Goal: Task Accomplishment & Management: Complete application form

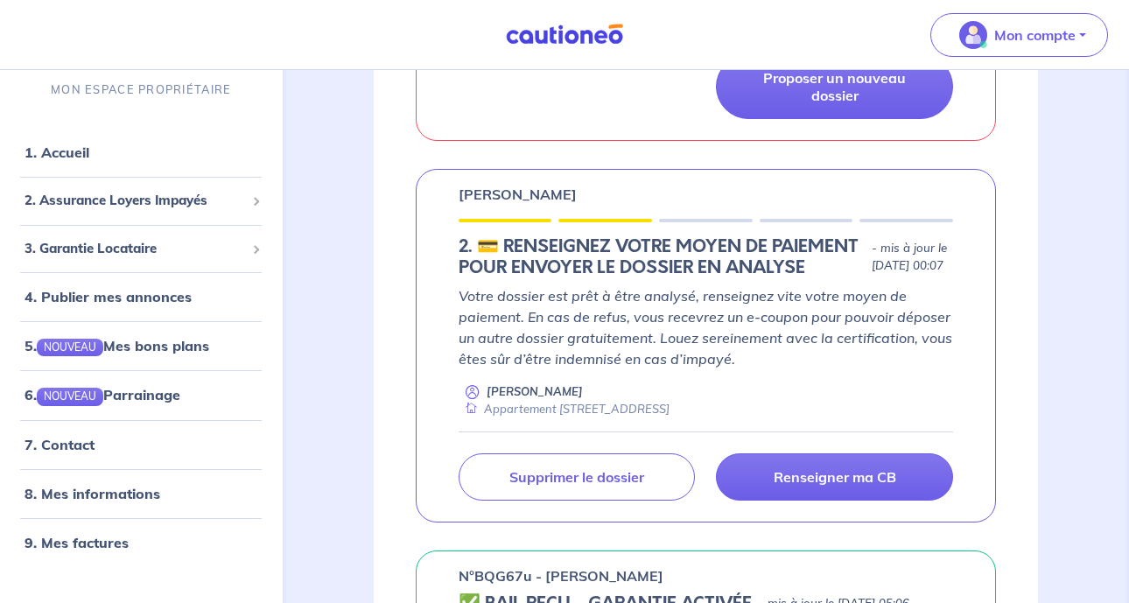
scroll to position [508, 0]
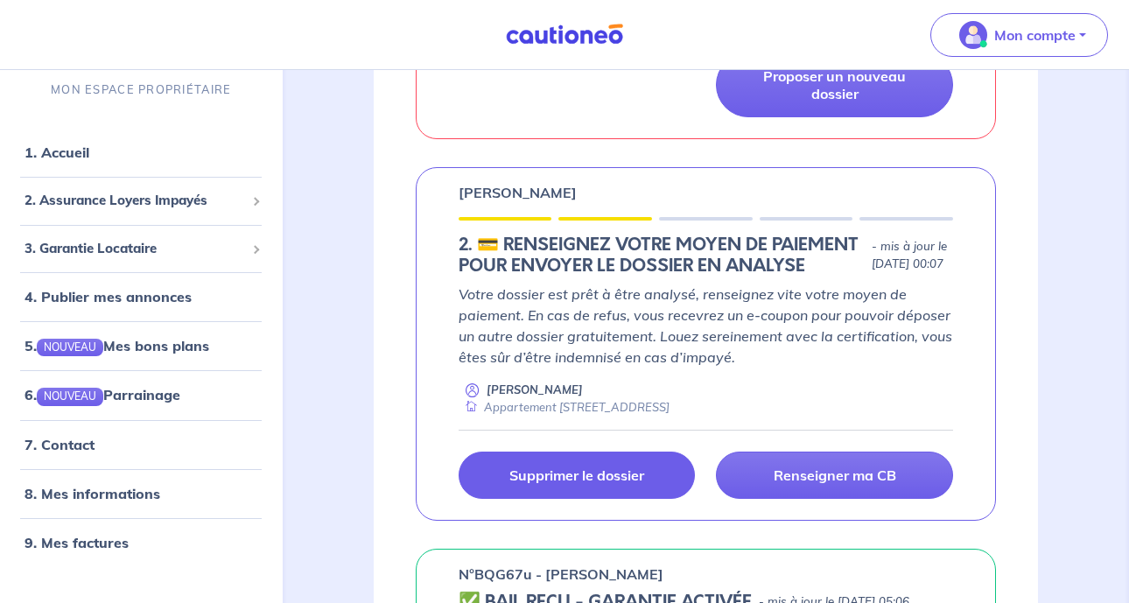
click at [576, 499] on link "Supprimer le dossier" at bounding box center [577, 475] width 237 height 47
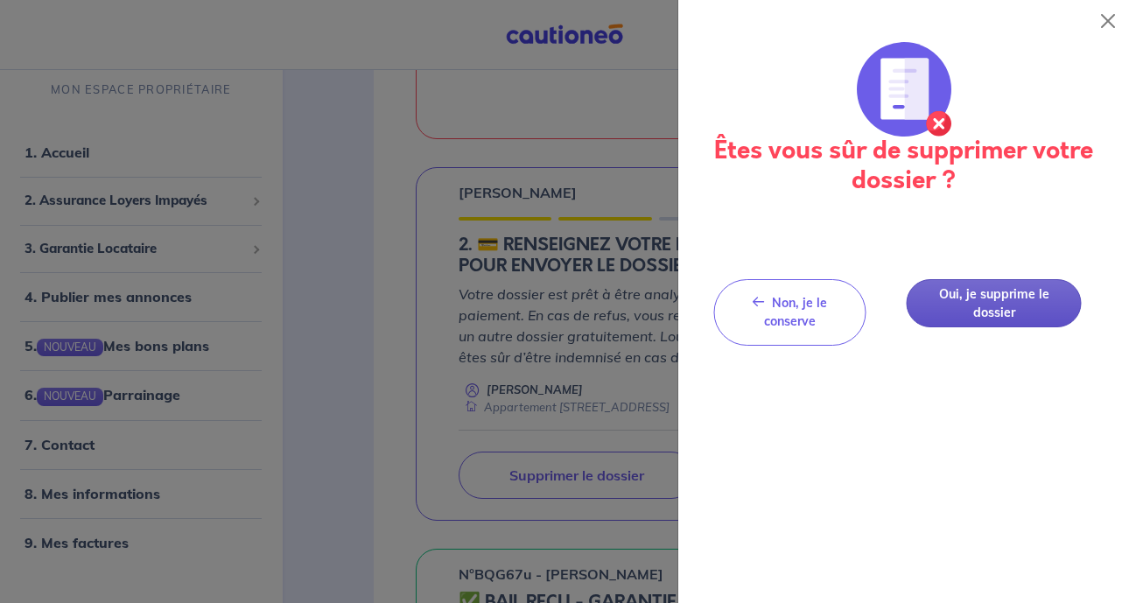
click at [1016, 284] on button "Oui, je supprime le dossier" at bounding box center [994, 303] width 175 height 48
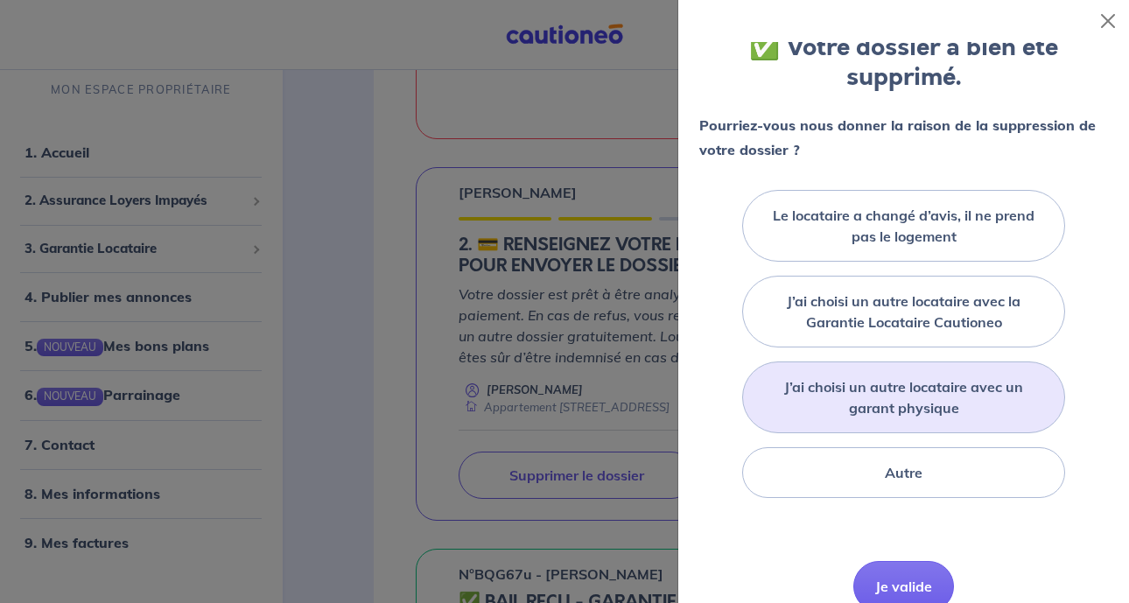
scroll to position [118, 0]
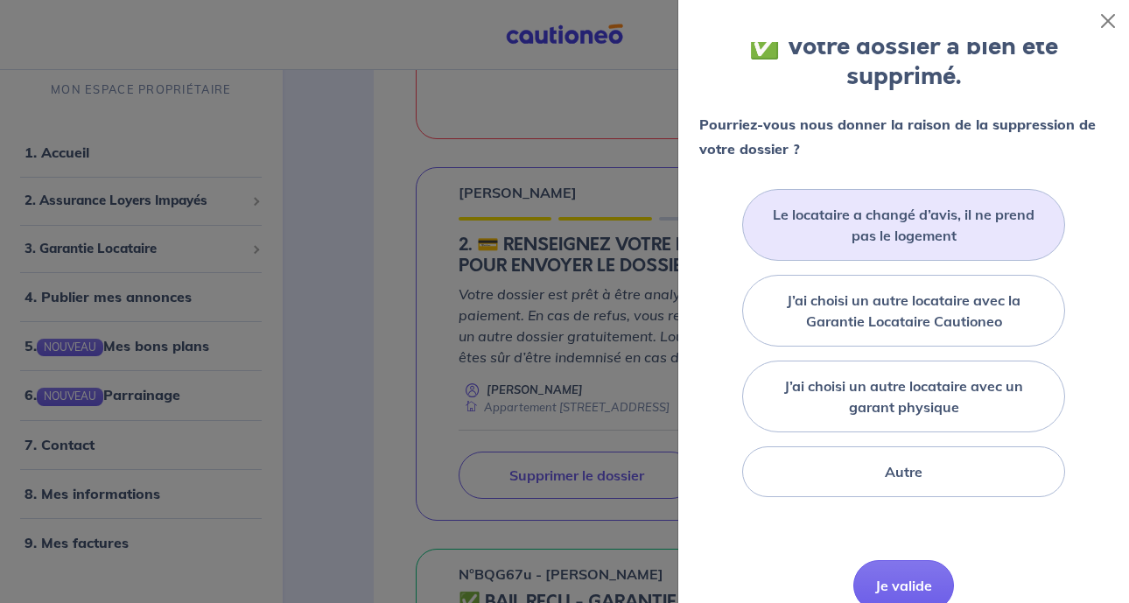
click at [946, 205] on label "Le locataire a changé d’avis, il ne prend pas le logement" at bounding box center [903, 225] width 279 height 42
click at [0, 0] on input "Le locataire a changé d’avis, il ne prend pas le logement" at bounding box center [0, 0] width 0 height 0
click at [880, 586] on button "Je valide" at bounding box center [903, 611] width 101 height 51
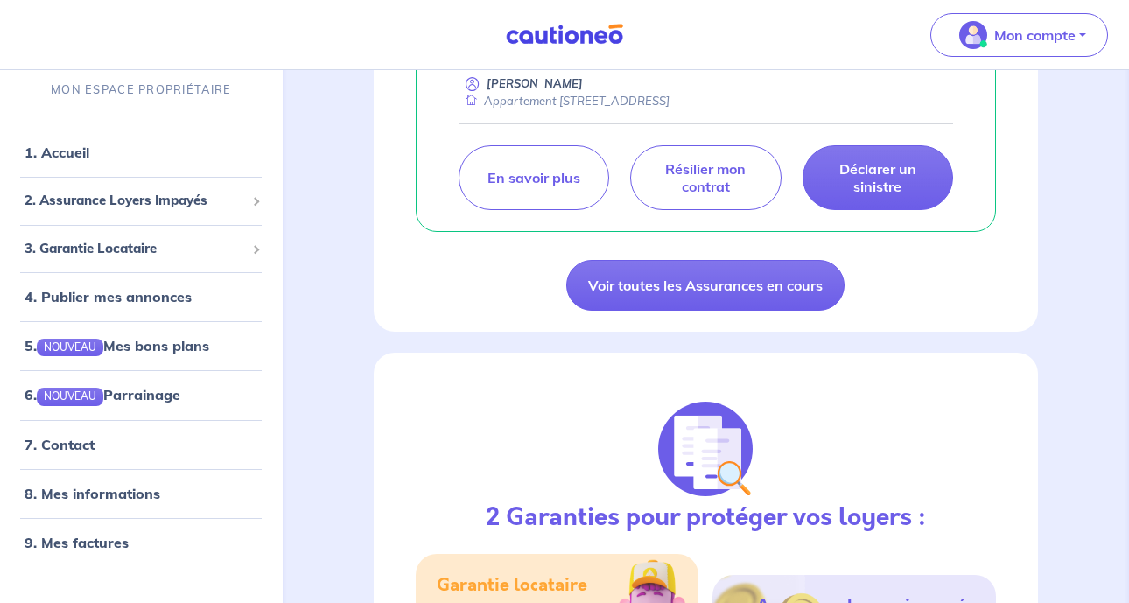
scroll to position [1001, 0]
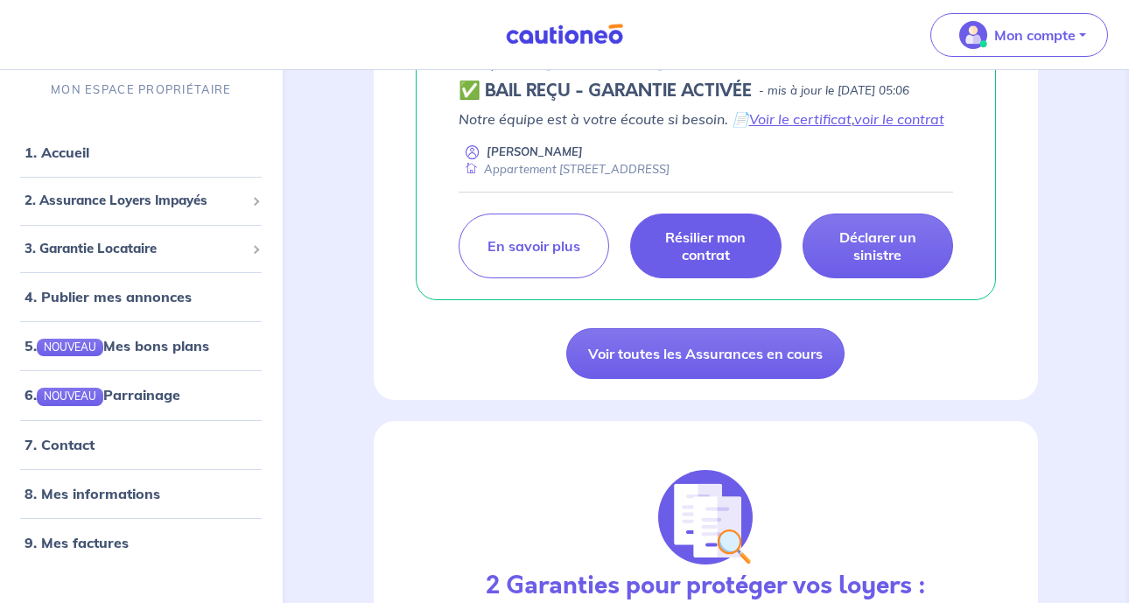
click at [709, 252] on p "Résilier mon contrat" at bounding box center [706, 245] width 108 height 35
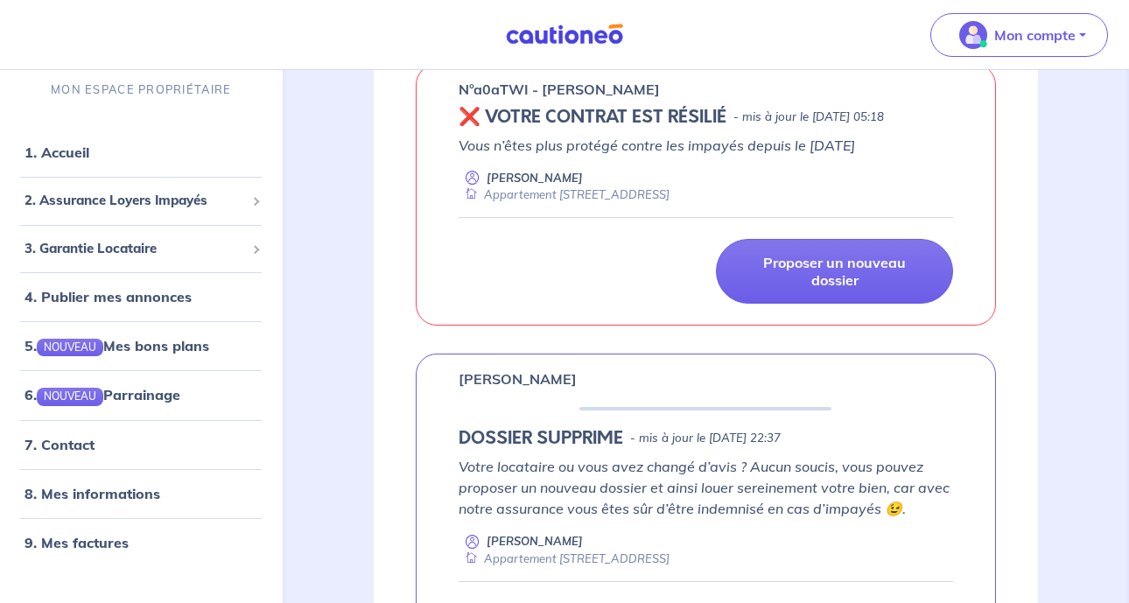
scroll to position [311, 0]
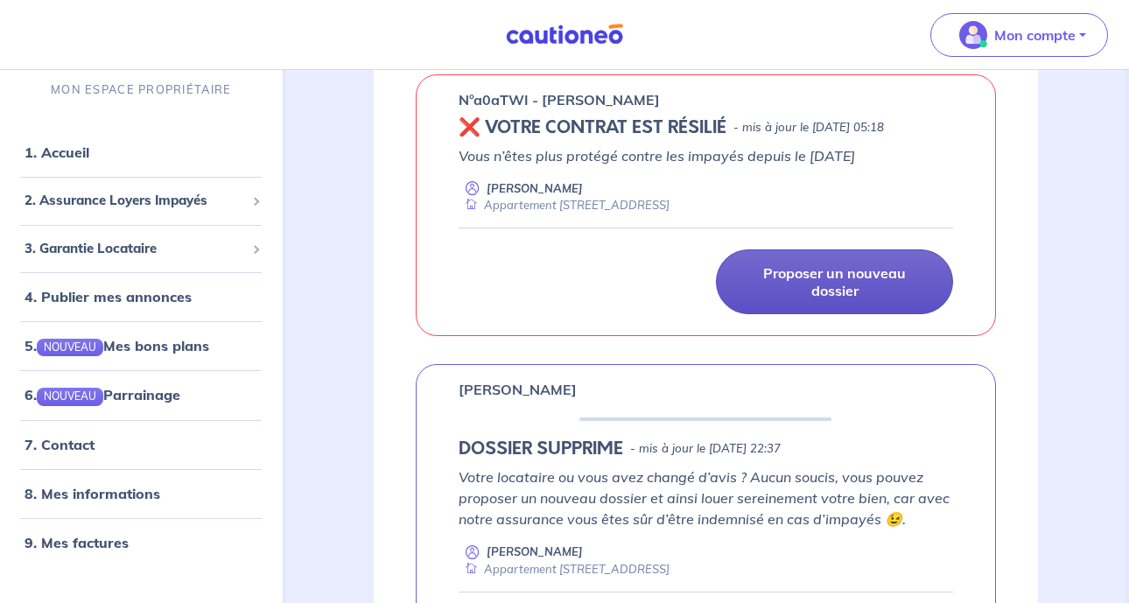
click at [789, 273] on p "Proposer un nouveau dossier" at bounding box center [834, 281] width 193 height 35
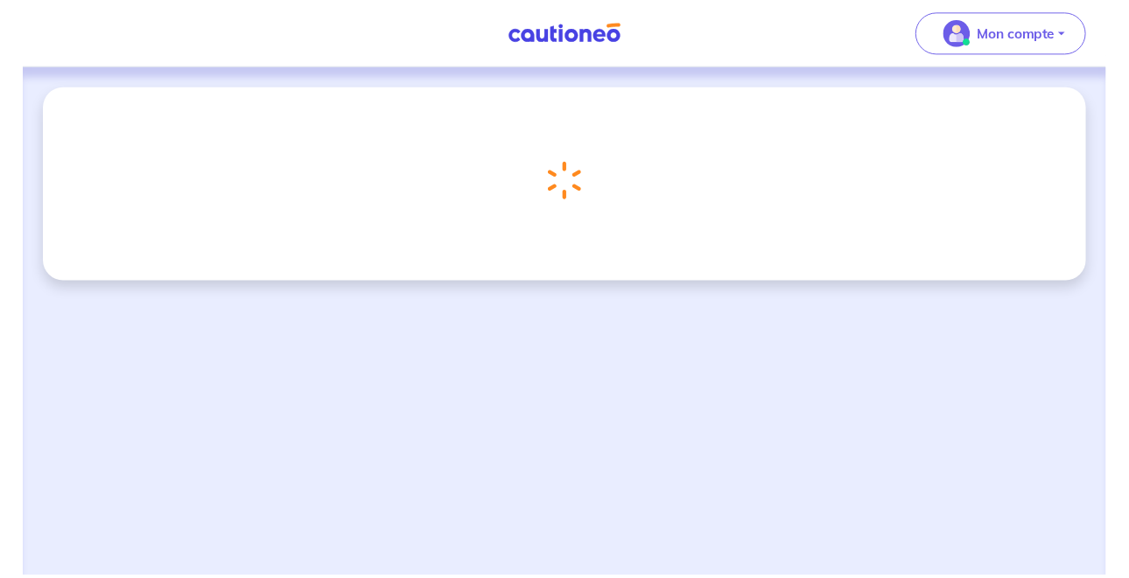
scroll to position [542, 0]
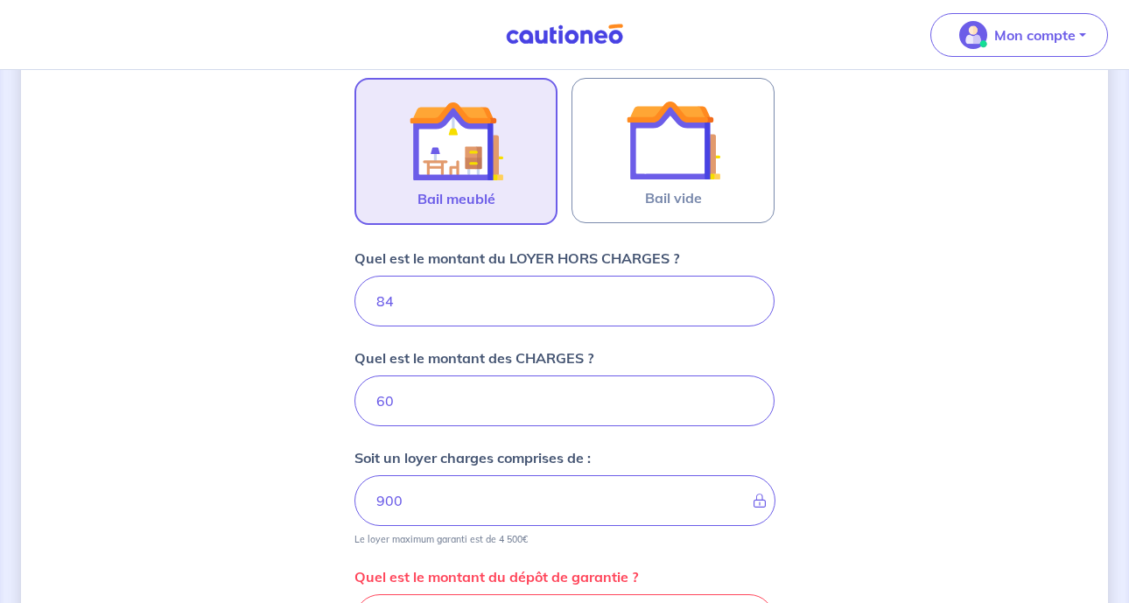
type input "8"
type input "68"
type input "8"
click at [395, 414] on input "60" at bounding box center [564, 400] width 420 height 51
click at [397, 400] on input "60" at bounding box center [564, 400] width 420 height 51
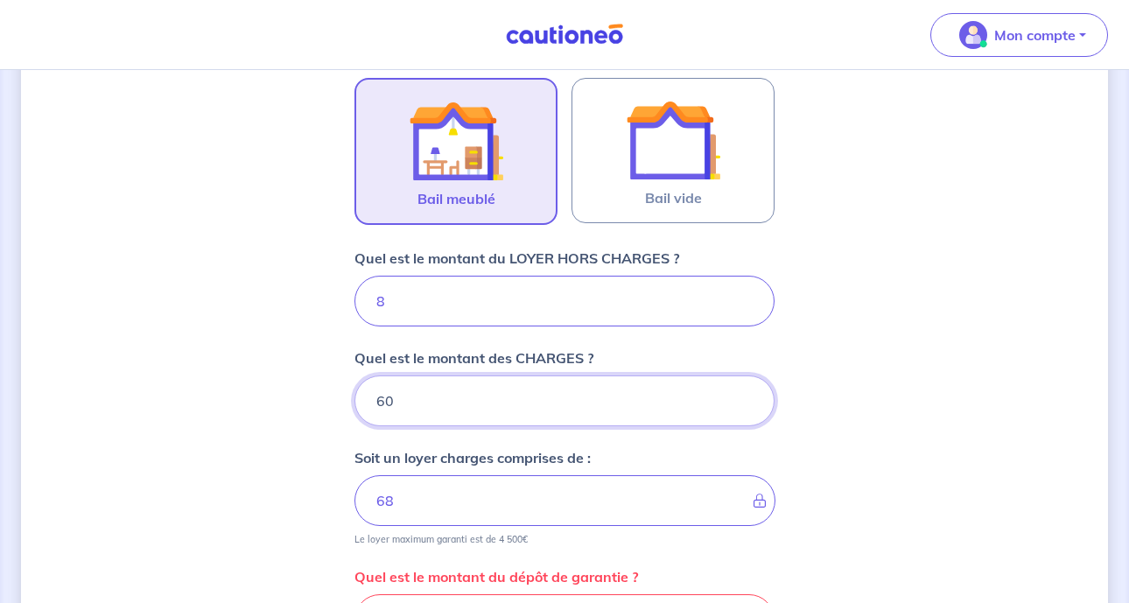
type input "6"
type input "8"
type input "55"
type input "63"
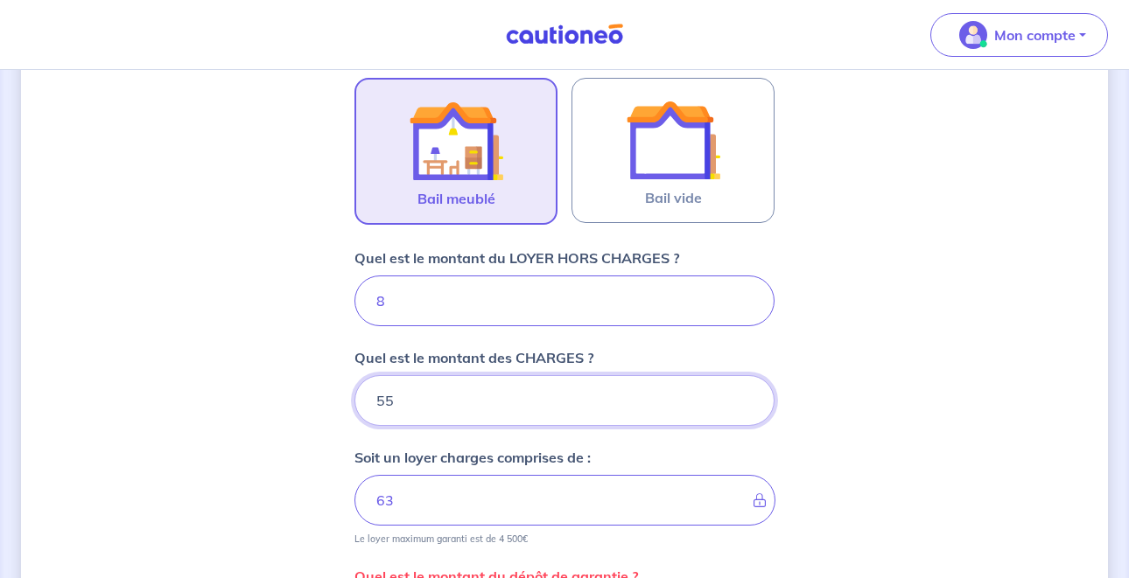
type input "55"
click at [507, 303] on input "8" at bounding box center [564, 301] width 420 height 51
type input "825"
type input "880"
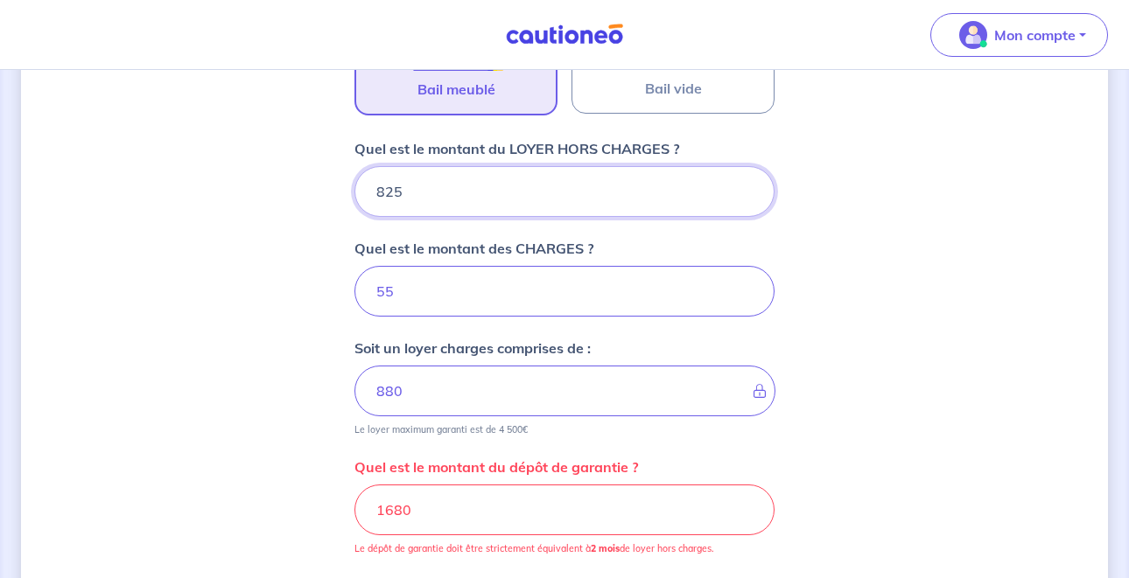
scroll to position [735, 0]
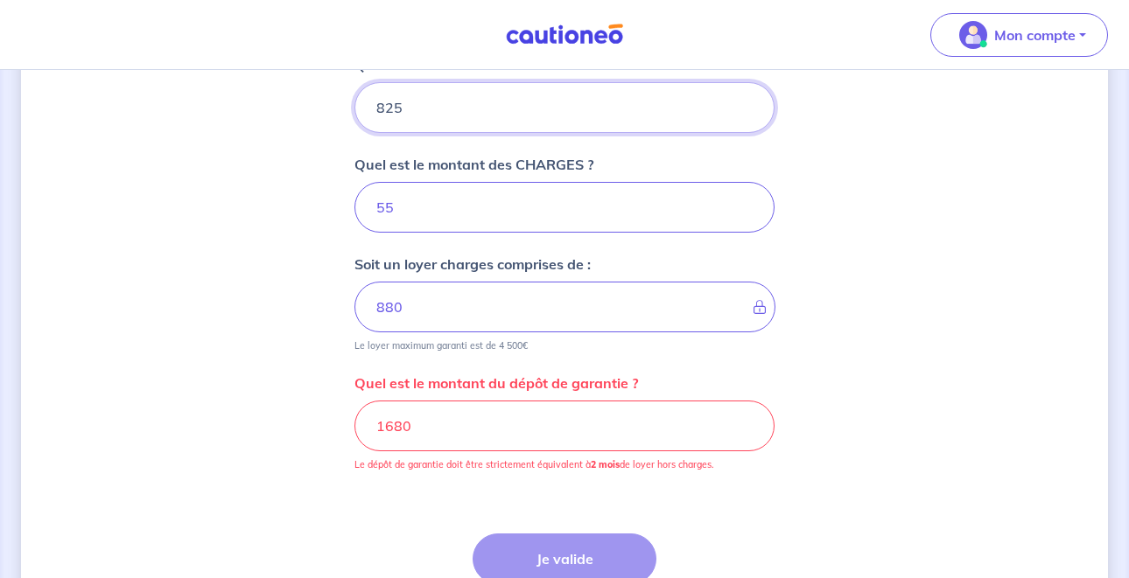
type input "825"
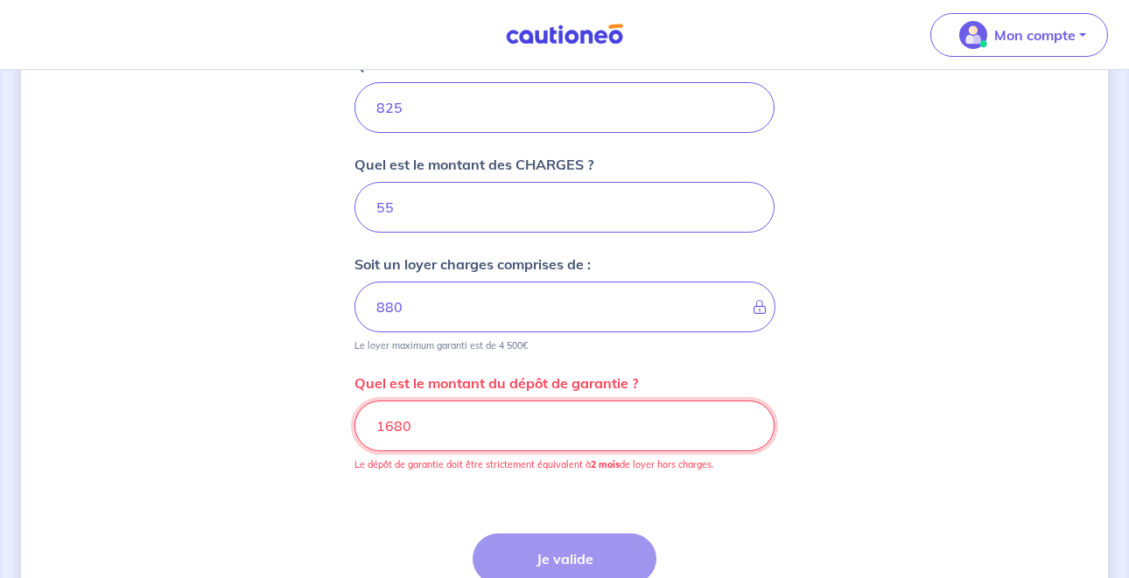
drag, startPoint x: 432, startPoint y: 418, endPoint x: 340, endPoint y: 429, distance: 92.5
click at [340, 429] on div "Dites-nous en plus sur votre bien Où se situe votre bien en location ? [STREET_…" at bounding box center [564, 34] width 1087 height 1356
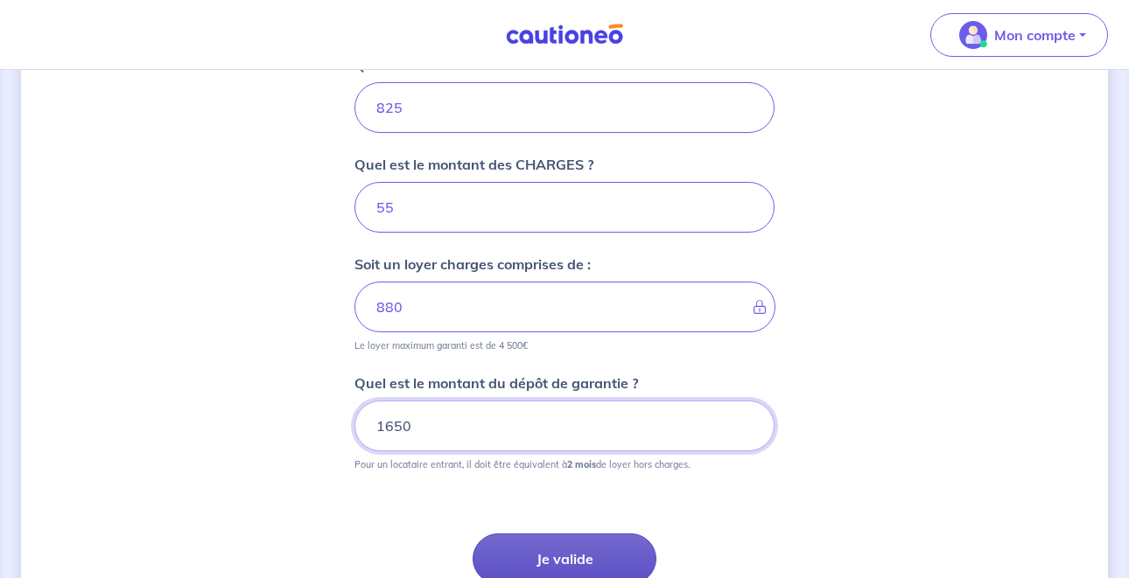
type input "1650"
click at [564, 555] on button "Je valide" at bounding box center [565, 559] width 184 height 51
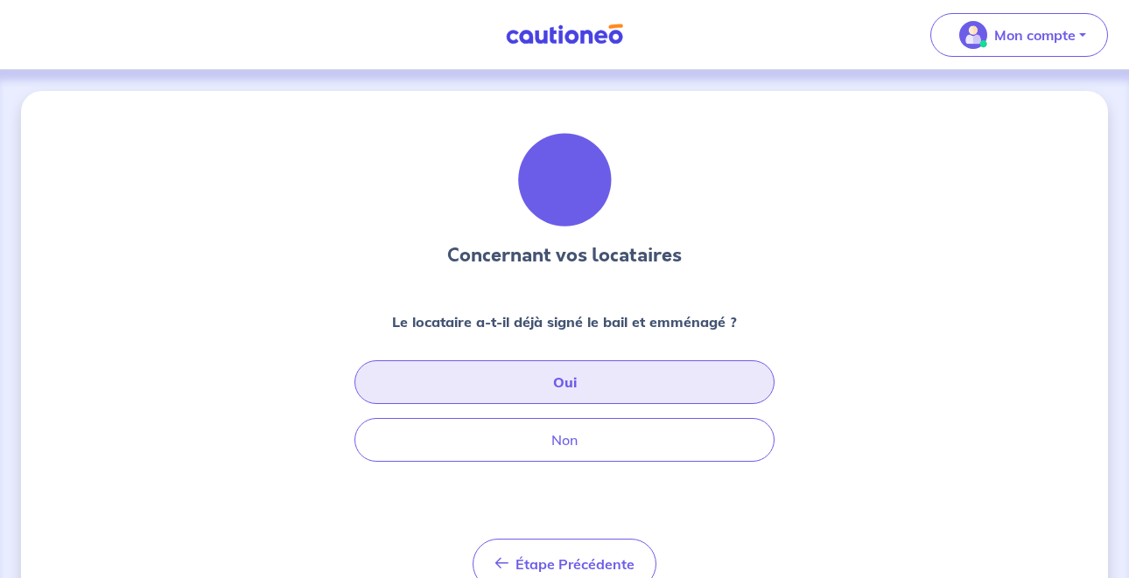
click at [578, 382] on button "Oui" at bounding box center [564, 383] width 420 height 44
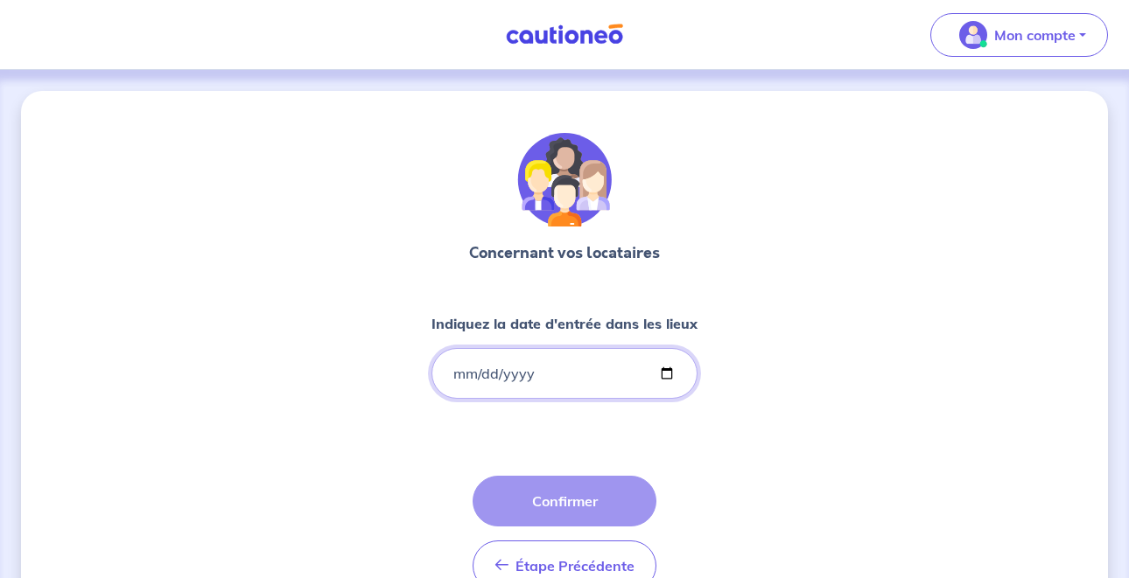
click at [466, 368] on input "Indiquez la date d'entrée dans les lieux" at bounding box center [564, 373] width 266 height 51
click at [489, 370] on input "Indiquez la date d'entrée dans les lieux" at bounding box center [564, 373] width 266 height 51
type input "[DATE]"
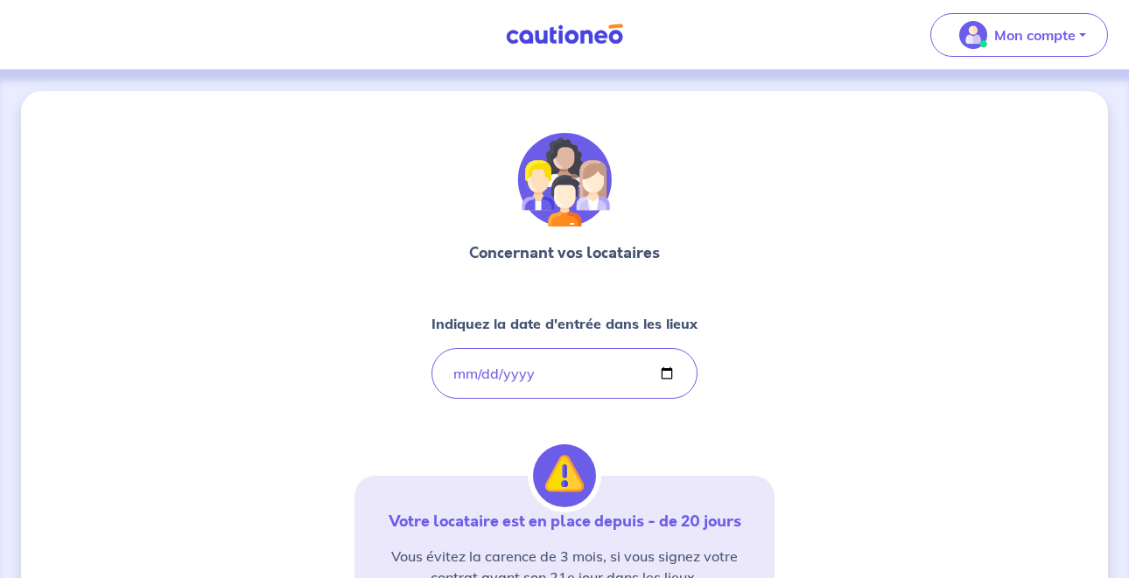
click at [745, 403] on div "Concernant vos locataires Indiquez la date d'entrée dans les lieux [DATE] Votre…" at bounding box center [564, 492] width 420 height 718
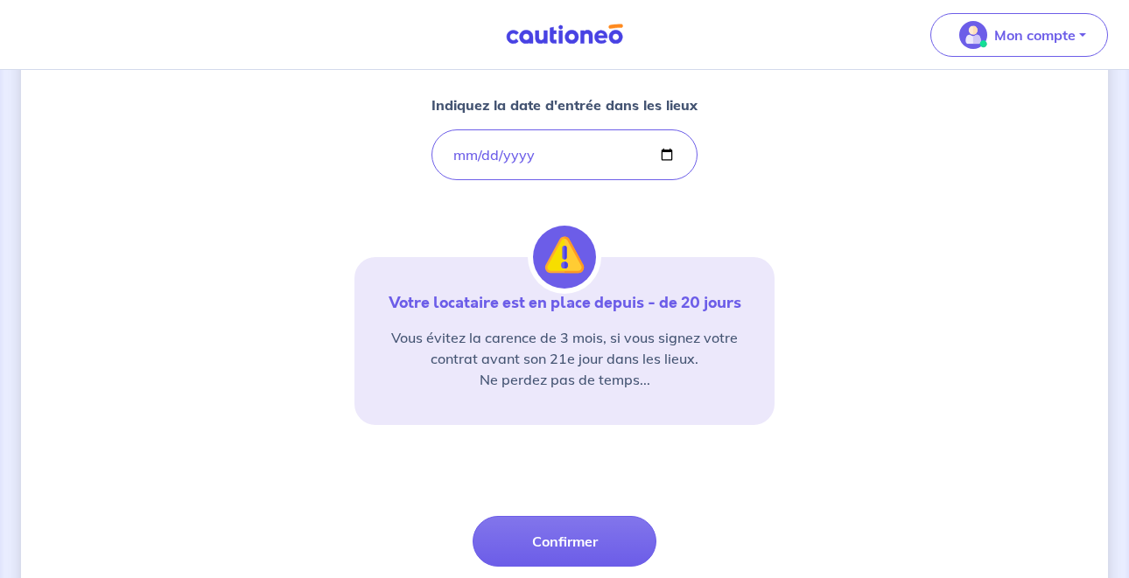
scroll to position [219, 0]
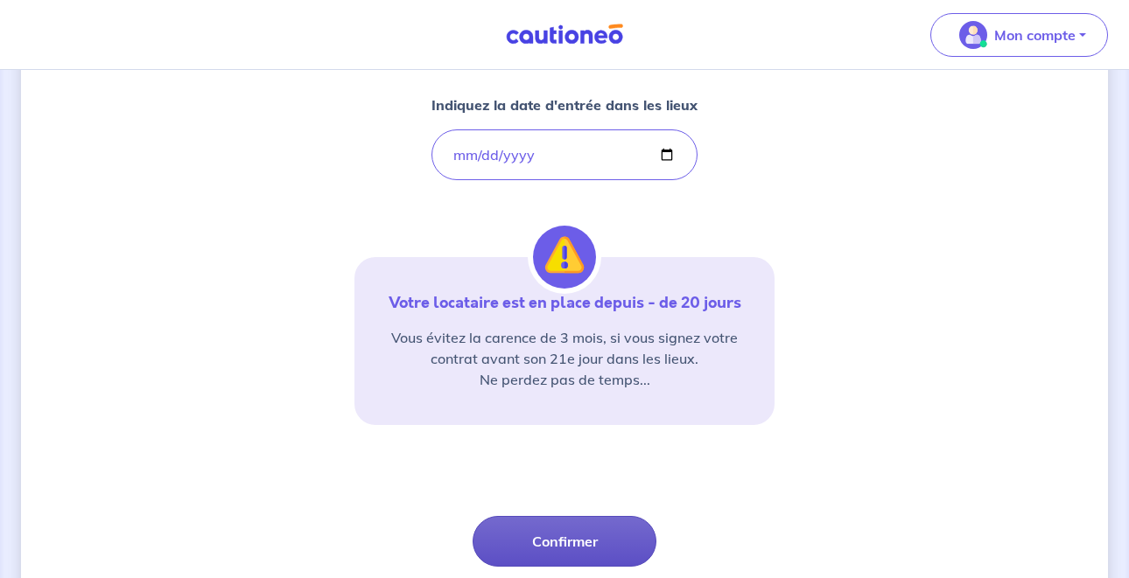
click at [526, 534] on button "Confirmer" at bounding box center [565, 541] width 184 height 51
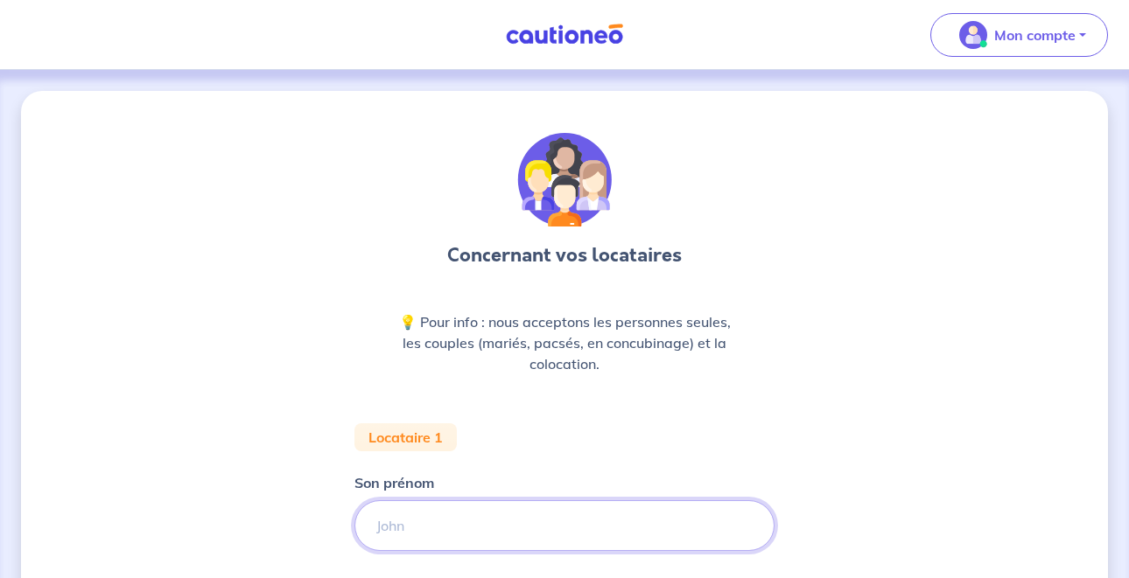
click at [442, 524] on input "Son prénom" at bounding box center [564, 526] width 420 height 51
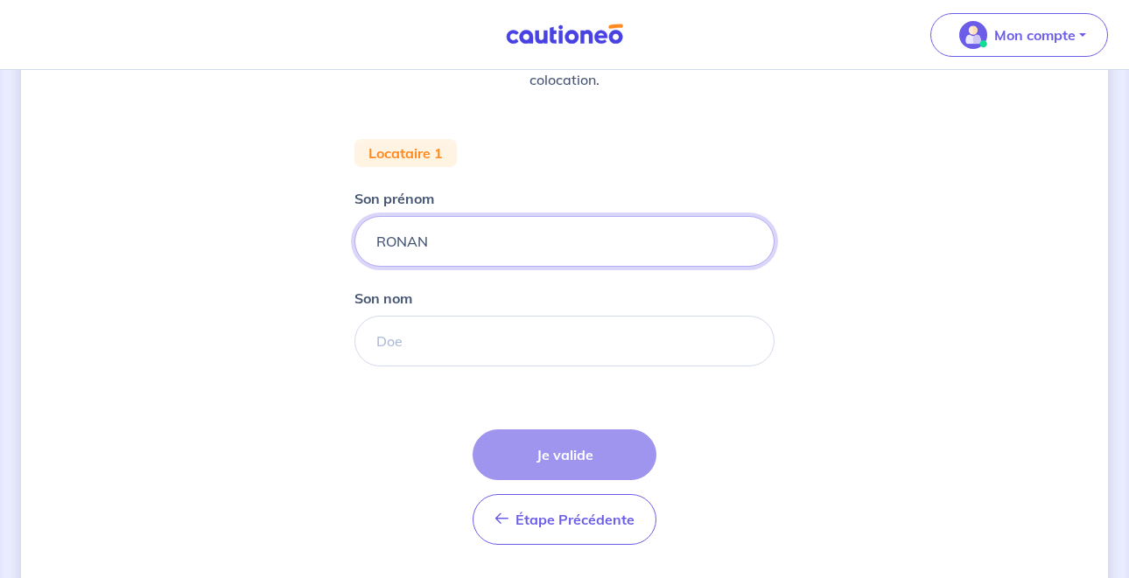
scroll to position [305, 0]
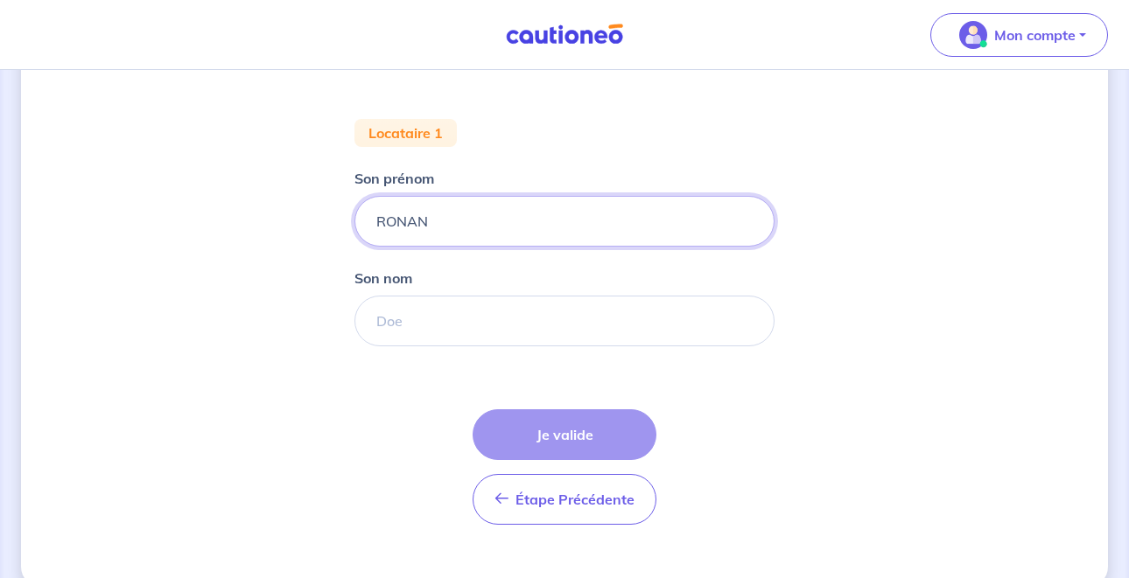
type input "RONAN"
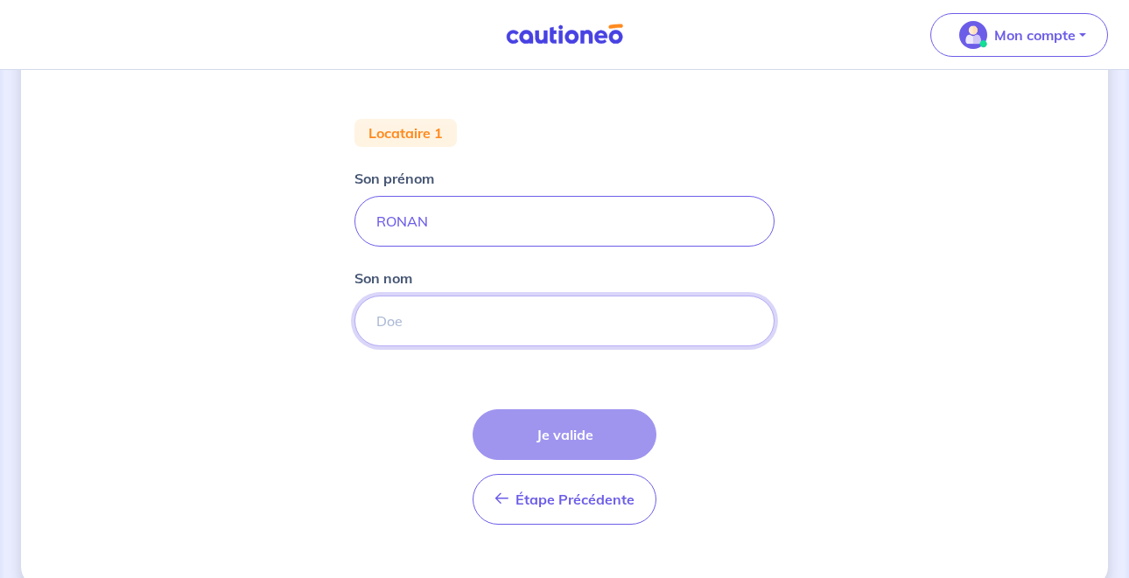
click at [504, 333] on input "Son nom" at bounding box center [564, 321] width 420 height 51
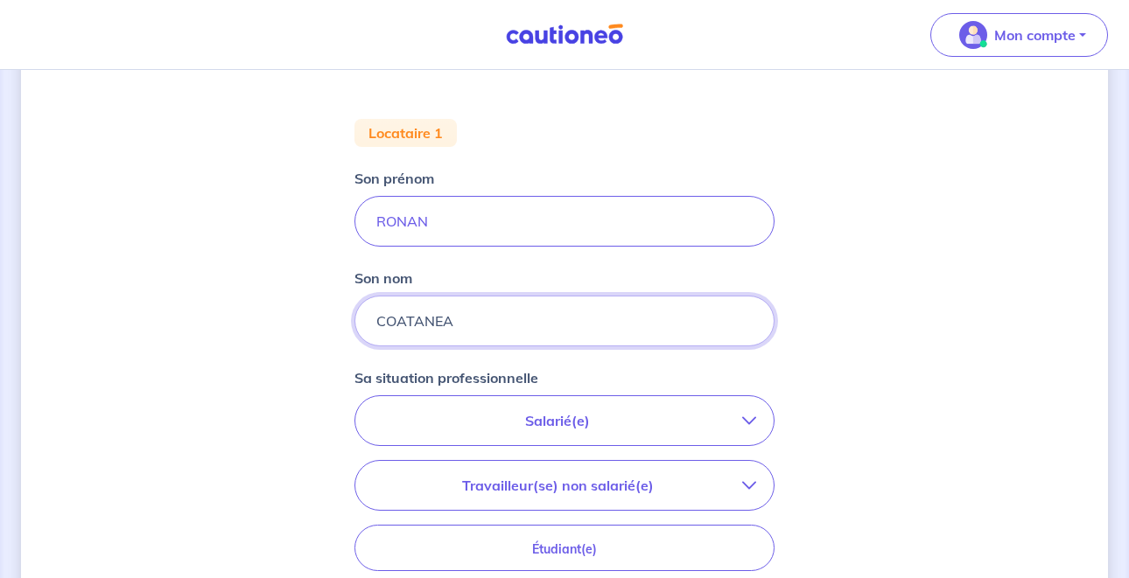
type input "COATANEA"
click at [489, 444] on button "Salarié(e)" at bounding box center [564, 420] width 418 height 49
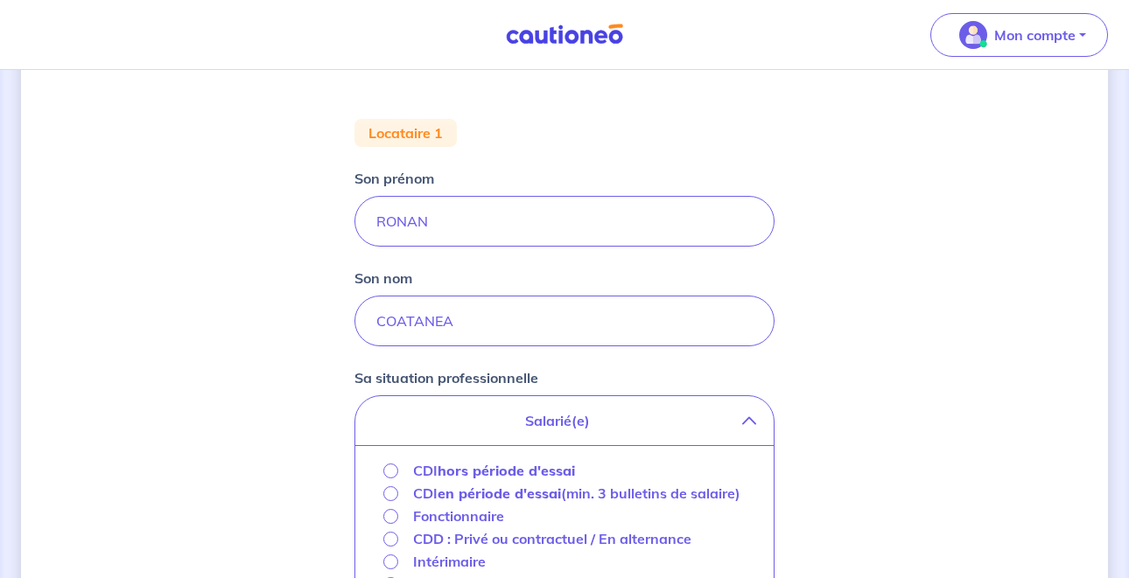
click at [495, 421] on p "Salarié(e)" at bounding box center [557, 420] width 369 height 21
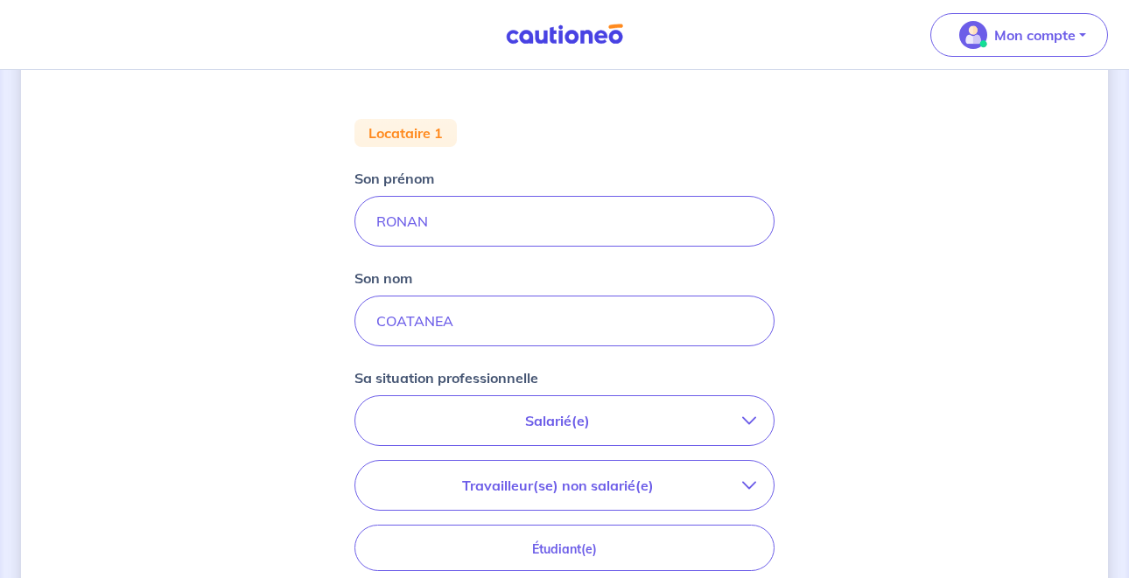
click at [484, 428] on p "Salarié(e)" at bounding box center [557, 420] width 369 height 21
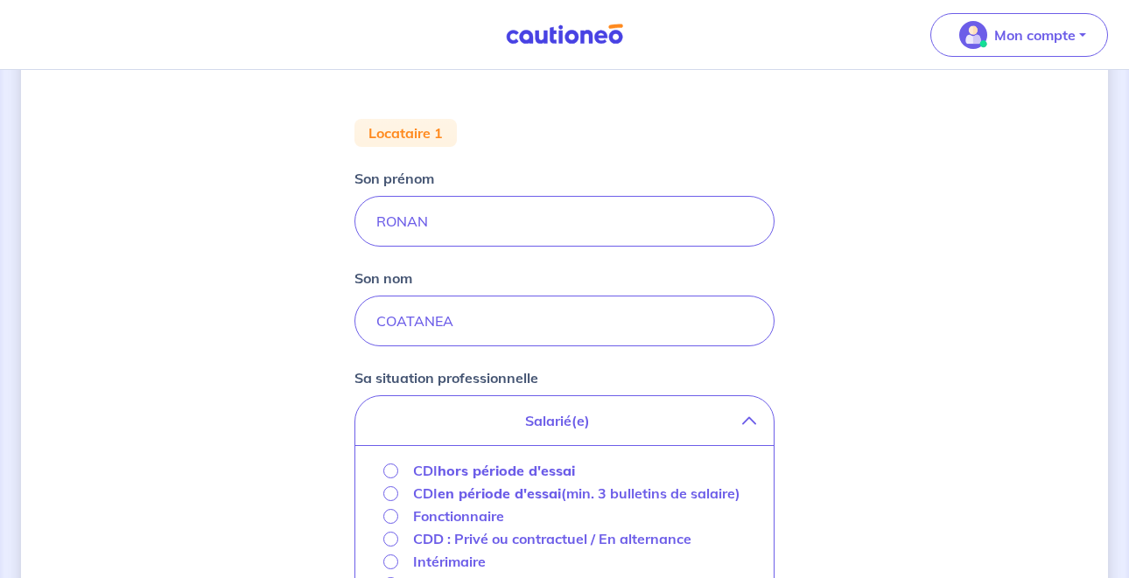
click at [465, 473] on strong "hors période d'essai" at bounding box center [506, 471] width 137 height 18
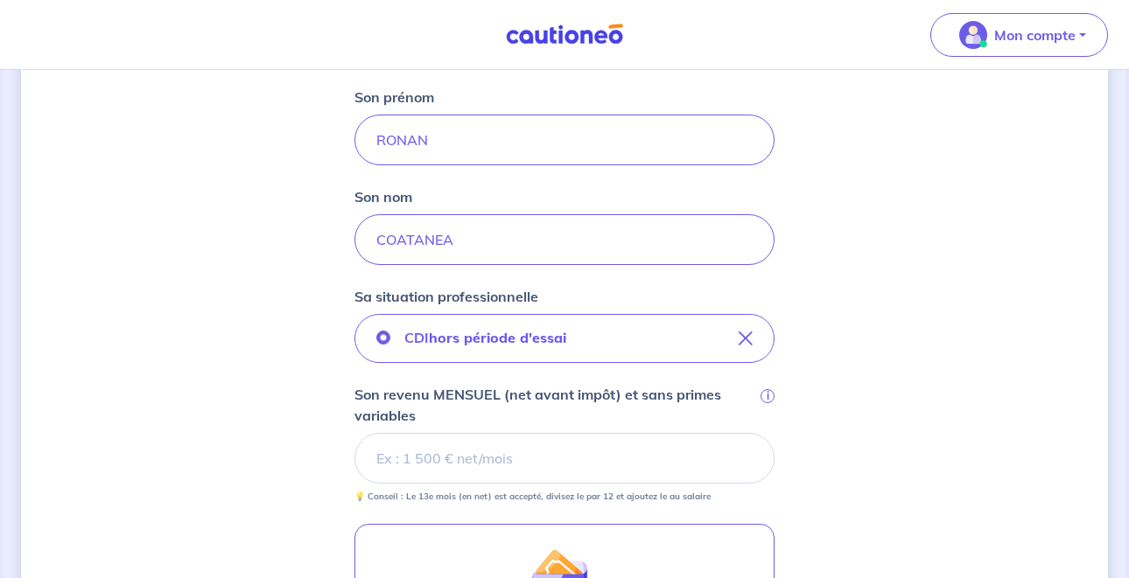
scroll to position [385, 0]
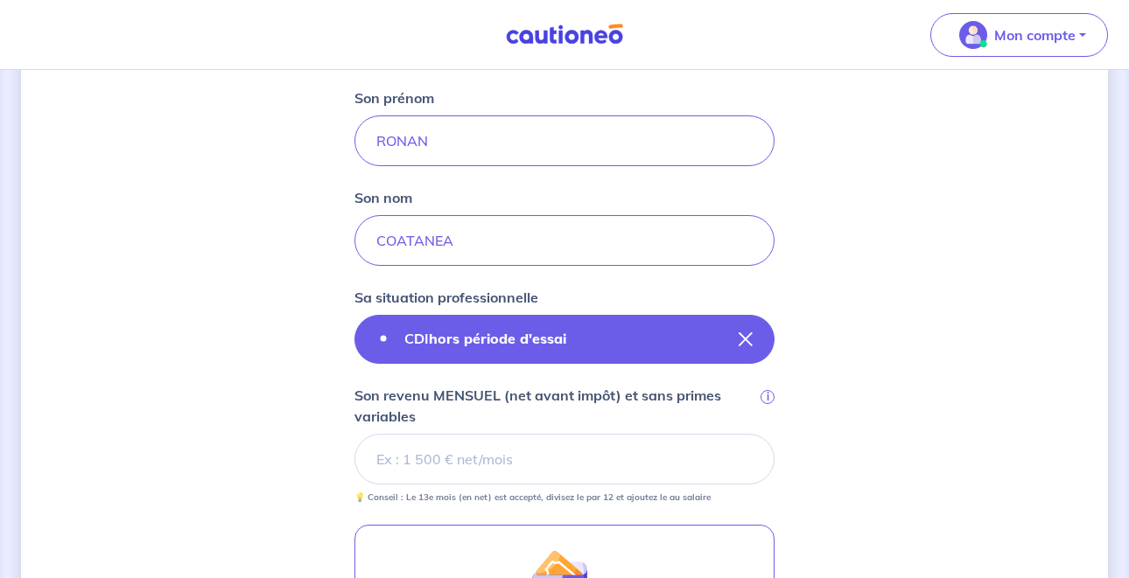
click at [512, 344] on strong "hors période d'essai" at bounding box center [497, 339] width 137 height 18
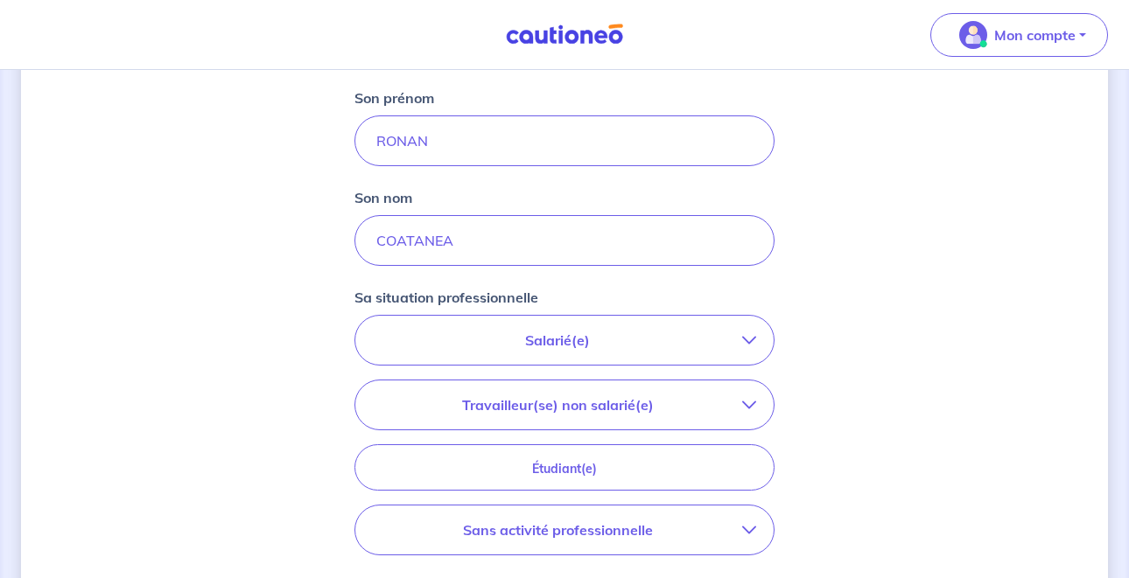
click at [520, 344] on p "Salarié(e)" at bounding box center [557, 340] width 369 height 21
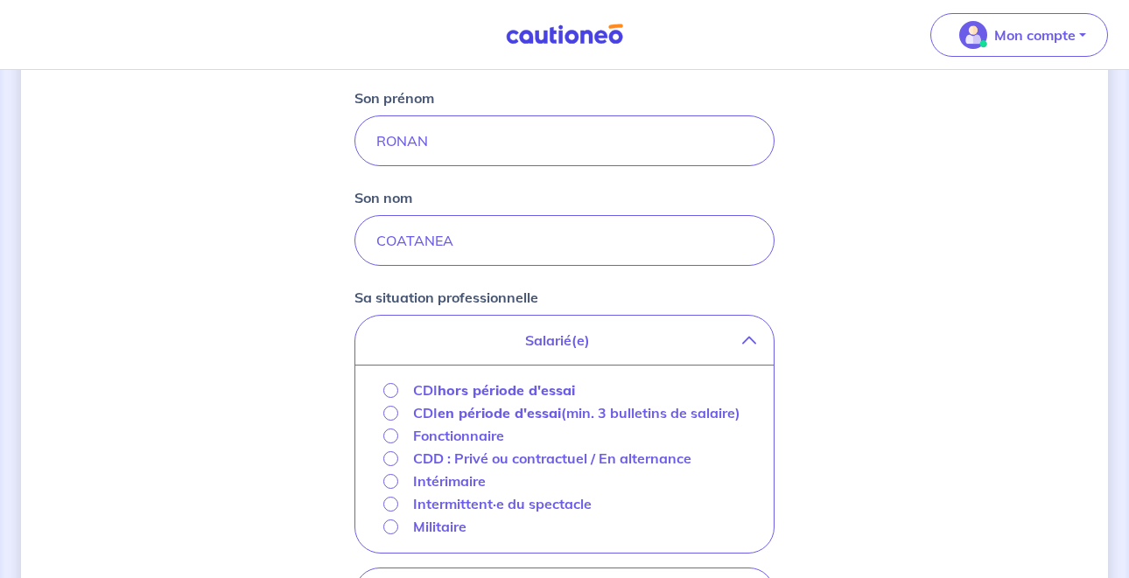
click at [503, 389] on strong "hors période d'essai" at bounding box center [506, 391] width 137 height 18
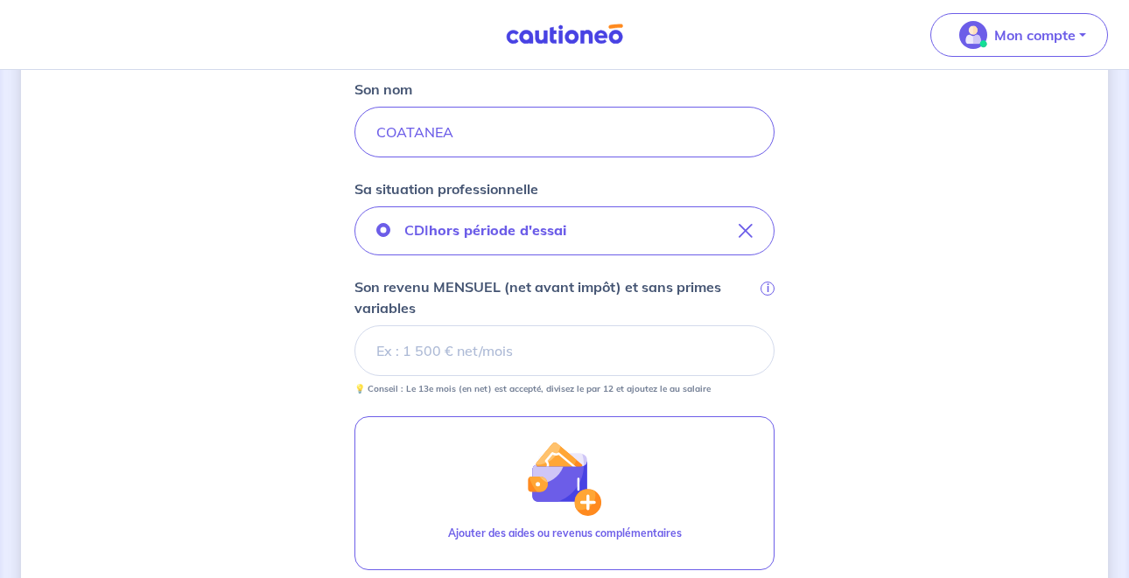
scroll to position [494, 0]
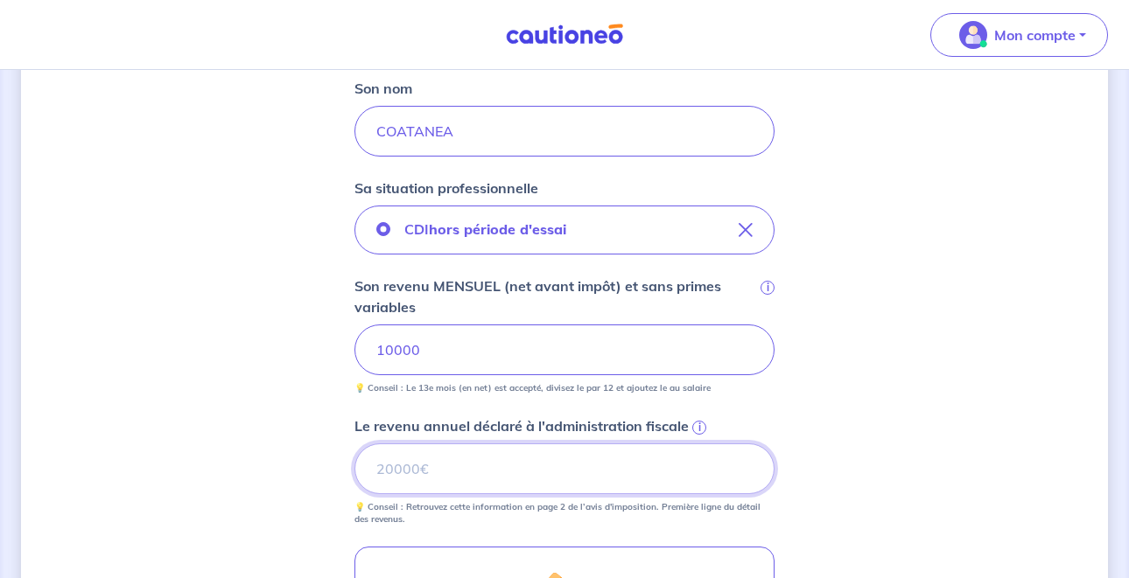
click at [482, 473] on input "Le revenu annuel déclaré à l'administration fiscale i" at bounding box center [564, 469] width 420 height 51
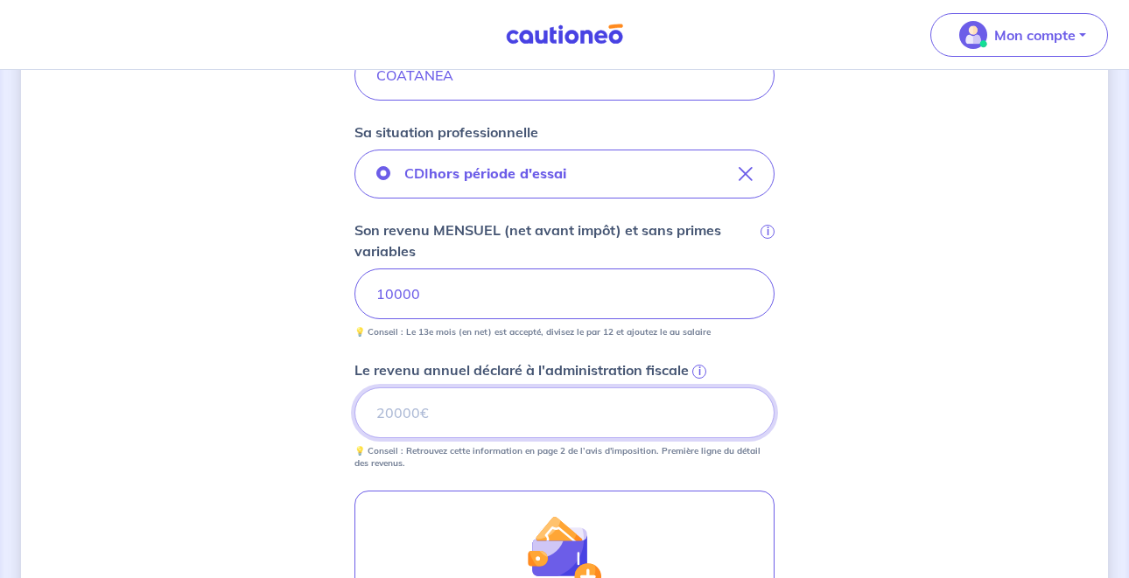
scroll to position [559, 0]
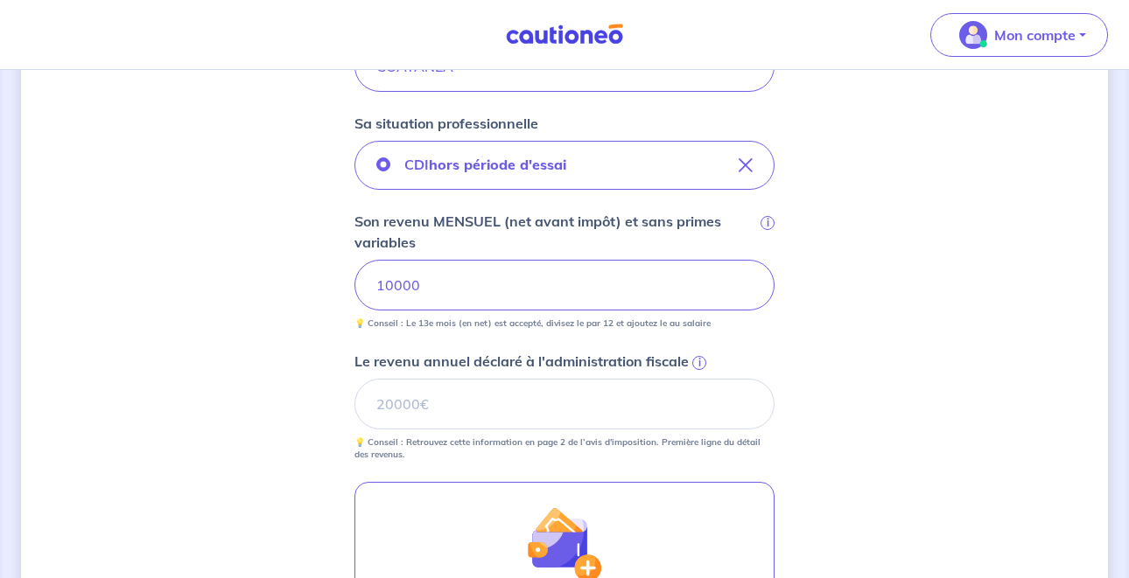
click at [699, 359] on span "i" at bounding box center [699, 363] width 14 height 14
click at [699, 379] on input "Le revenu annuel déclaré à l'administration fiscale i" at bounding box center [564, 404] width 420 height 51
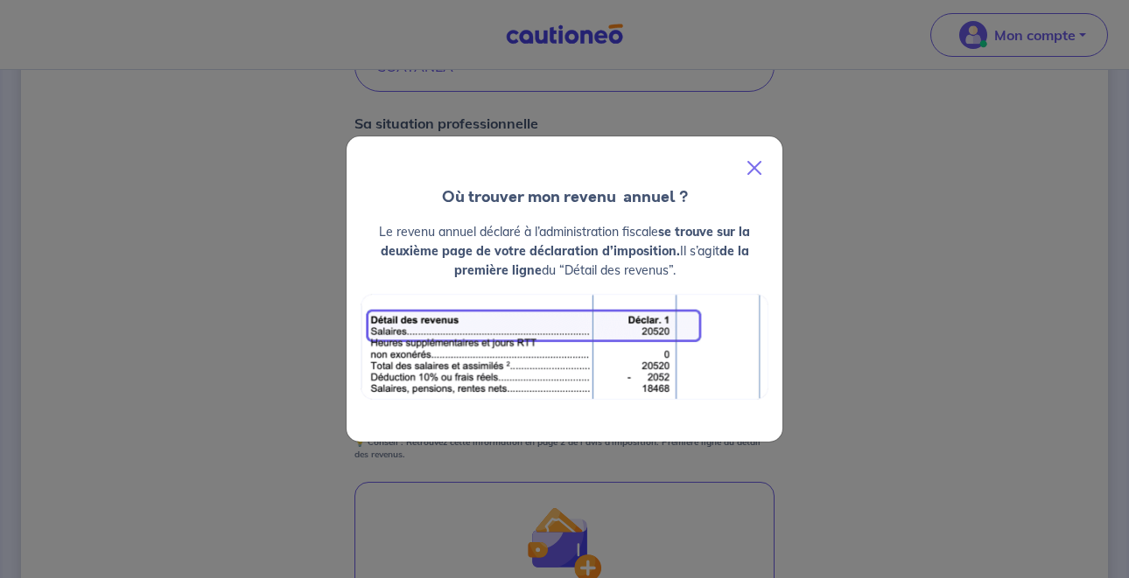
click at [755, 172] on button "Close" at bounding box center [754, 168] width 42 height 49
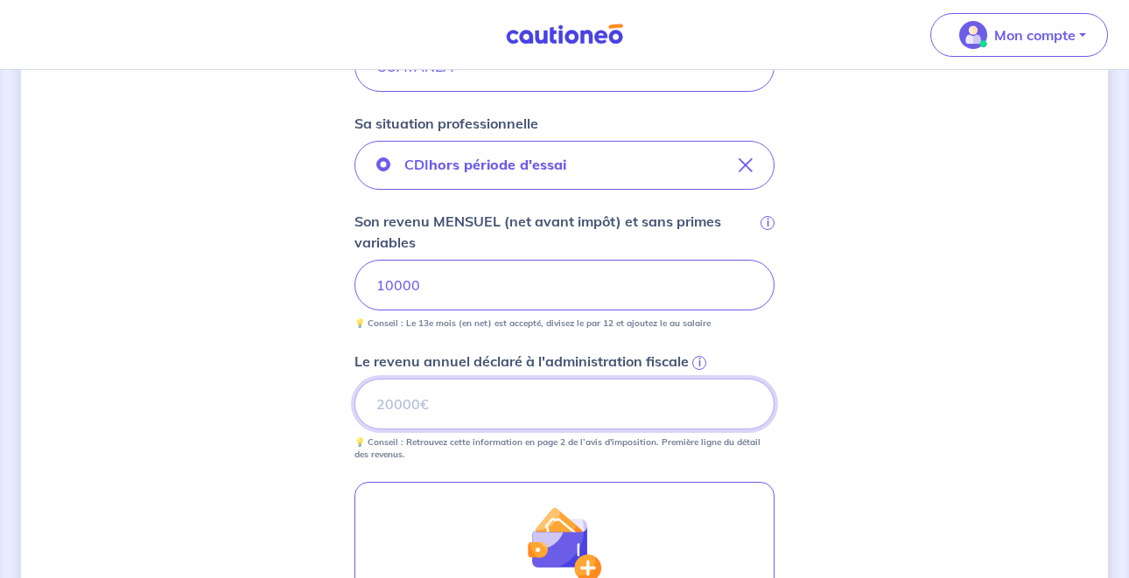
click at [511, 389] on input "Le revenu annuel déclaré à l'administration fiscale i" at bounding box center [564, 404] width 420 height 51
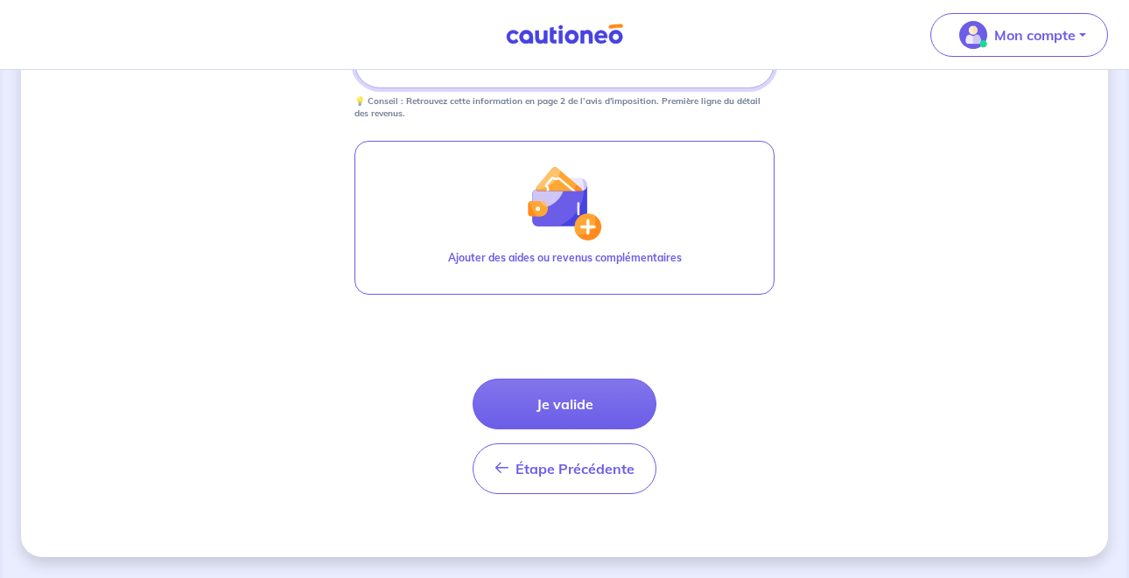
scroll to position [900, 0]
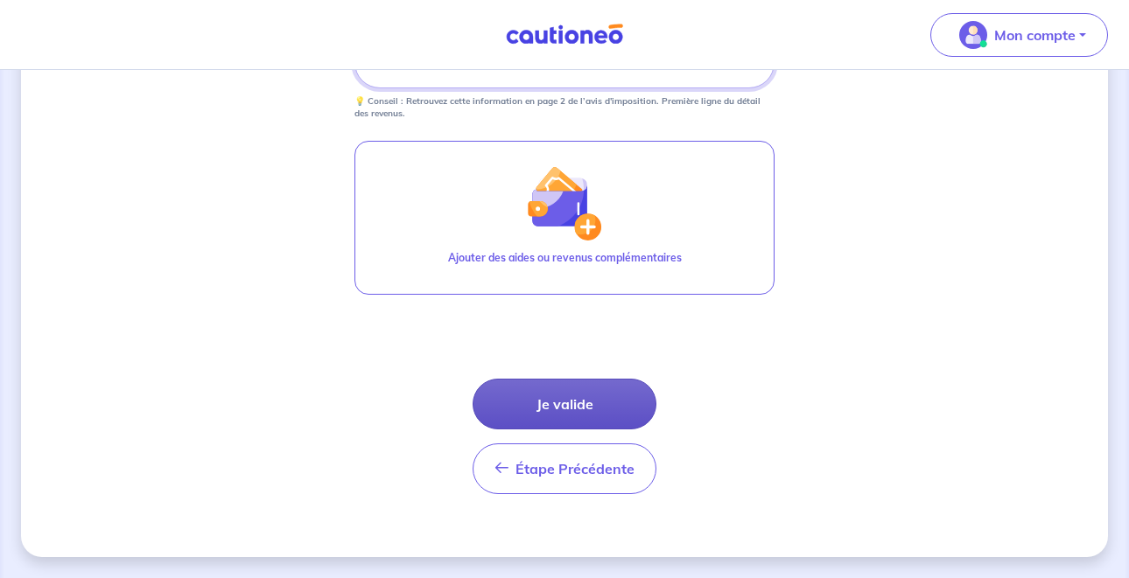
type input "118644"
click at [560, 395] on button "Je valide" at bounding box center [565, 404] width 184 height 51
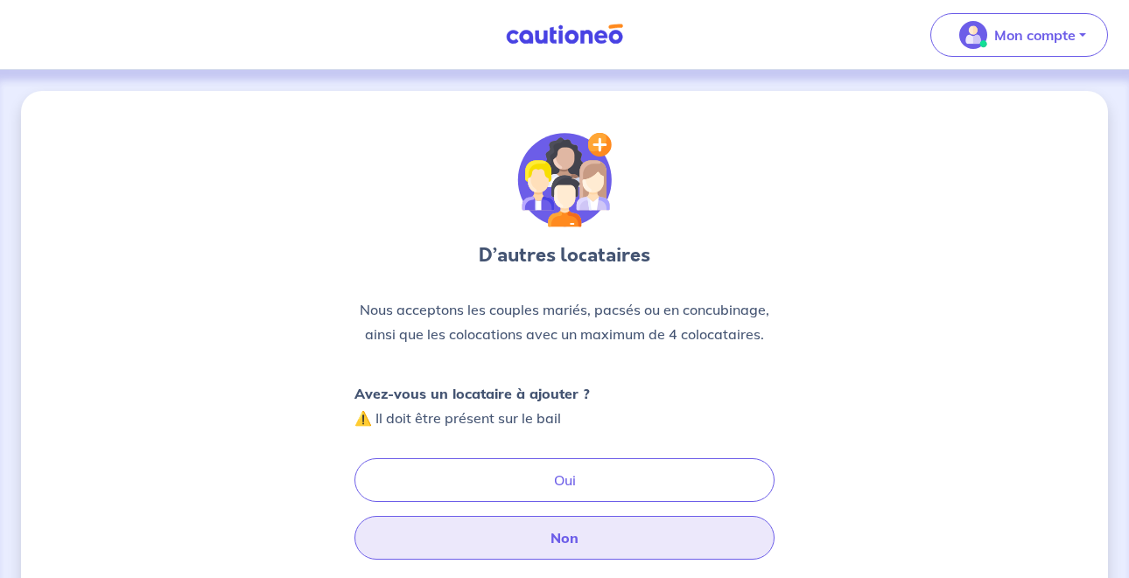
click at [512, 539] on button "Non" at bounding box center [564, 538] width 420 height 44
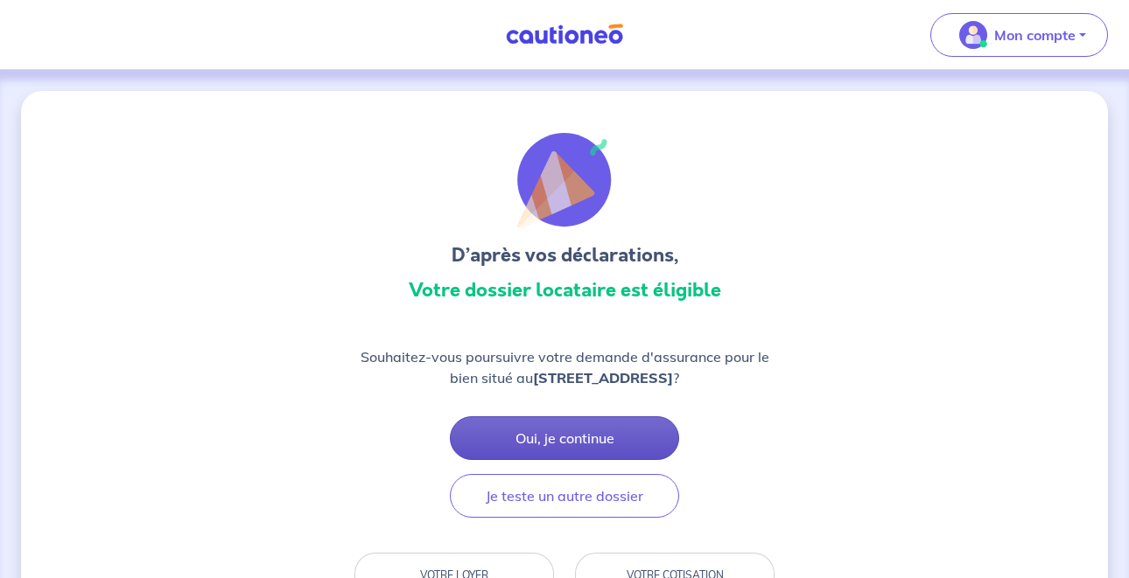
click at [556, 437] on button "Oui, je continue" at bounding box center [564, 439] width 229 height 44
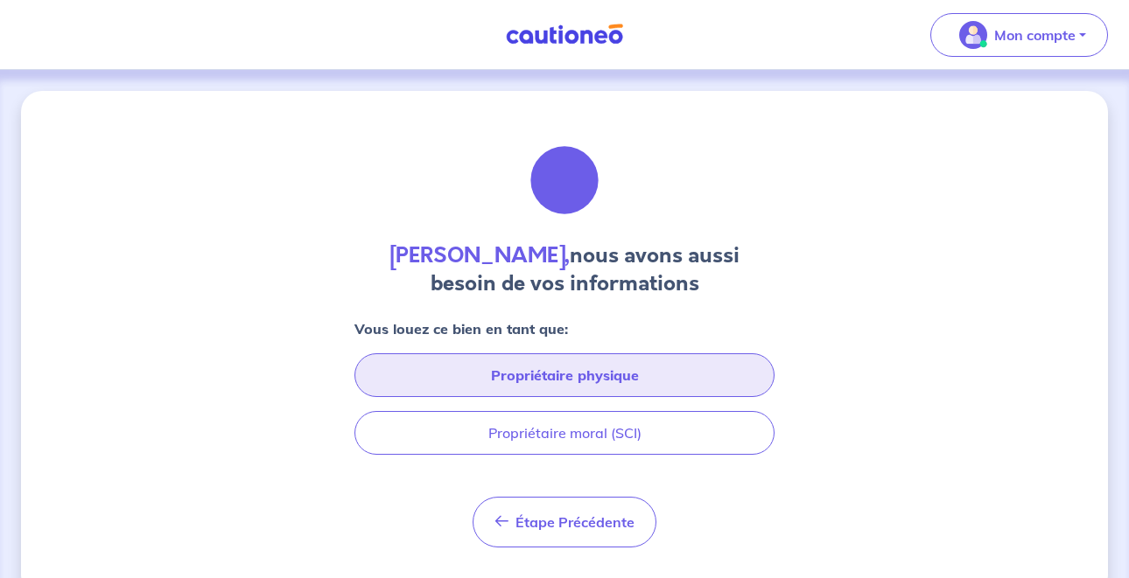
click at [553, 376] on button "Propriétaire physique" at bounding box center [564, 376] width 420 height 44
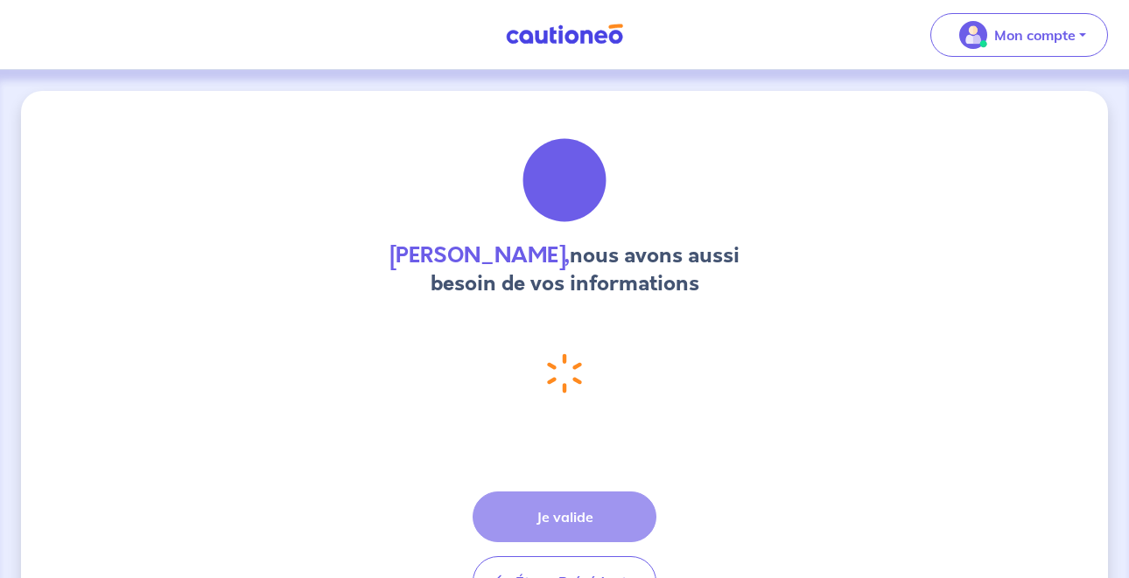
select select "FR"
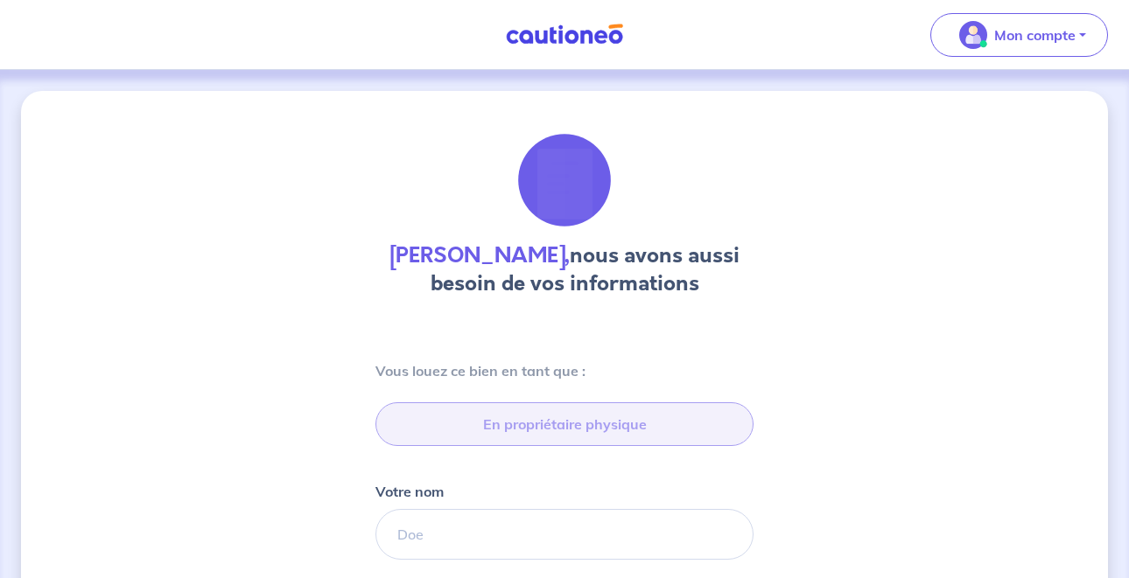
type input "06 83 28 22 06"
type input "[STREET_ADDRESS][PERSON_NAME]"
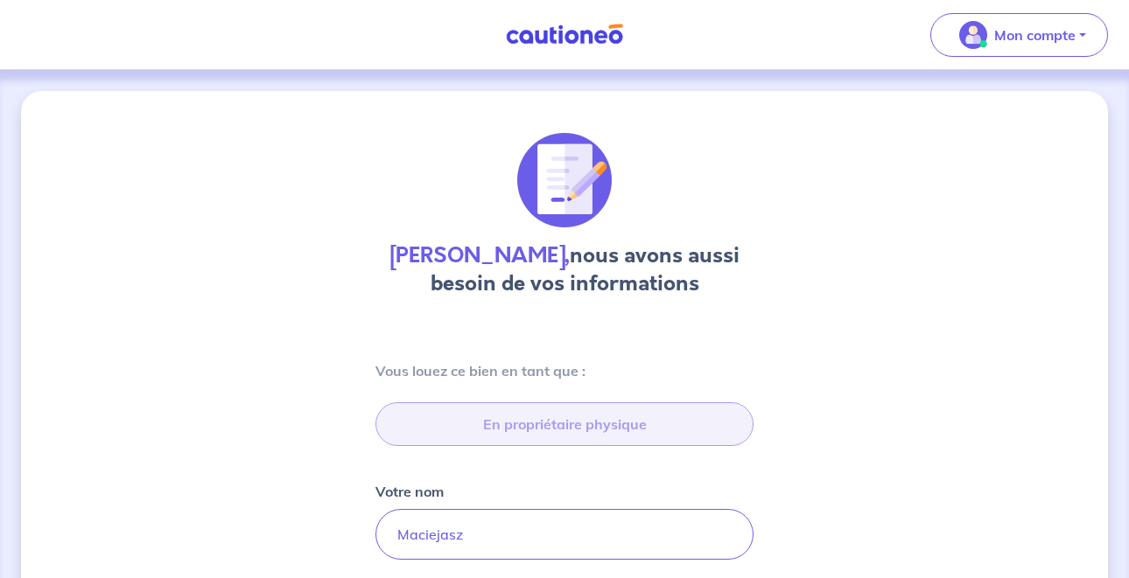
scroll to position [837, 0]
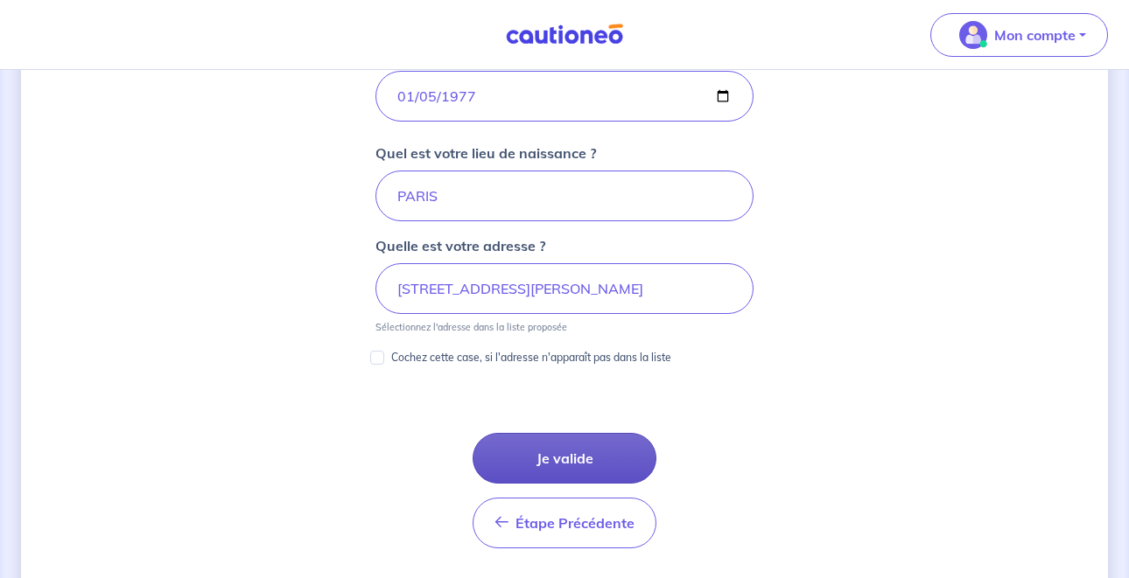
click at [511, 462] on button "Je valide" at bounding box center [565, 458] width 184 height 51
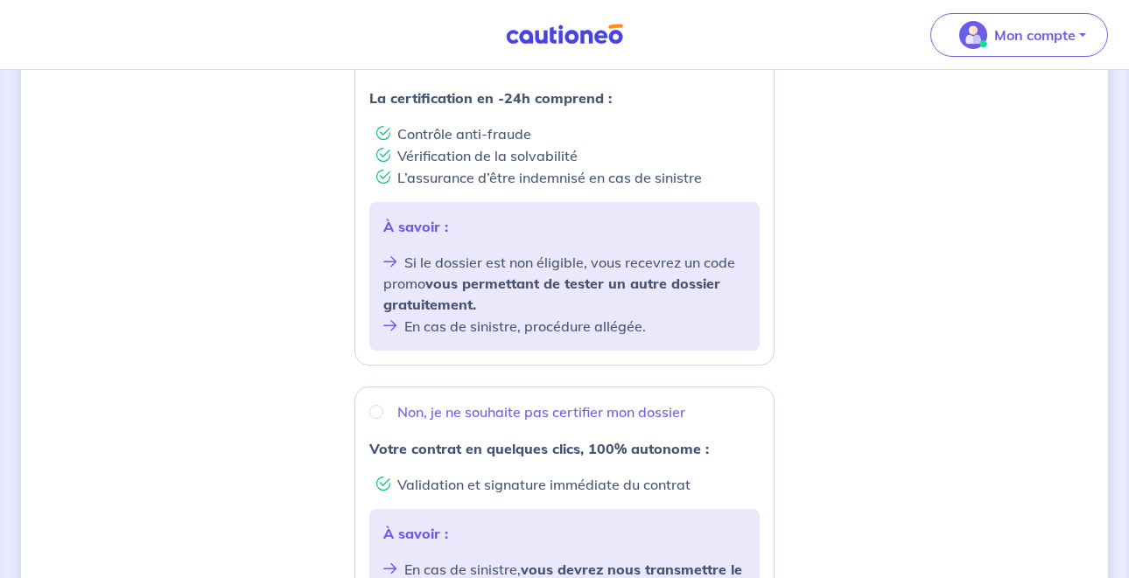
scroll to position [228, 0]
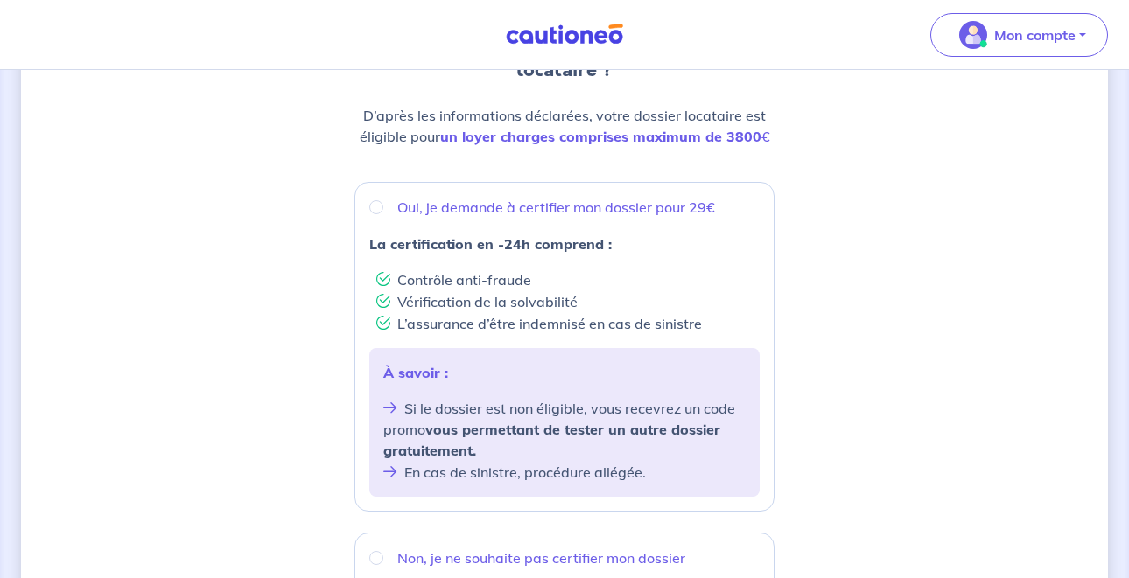
click at [370, 210] on input "Oui, je demande à certifier mon dossier pour 29€" at bounding box center [376, 207] width 14 height 14
radio input "true"
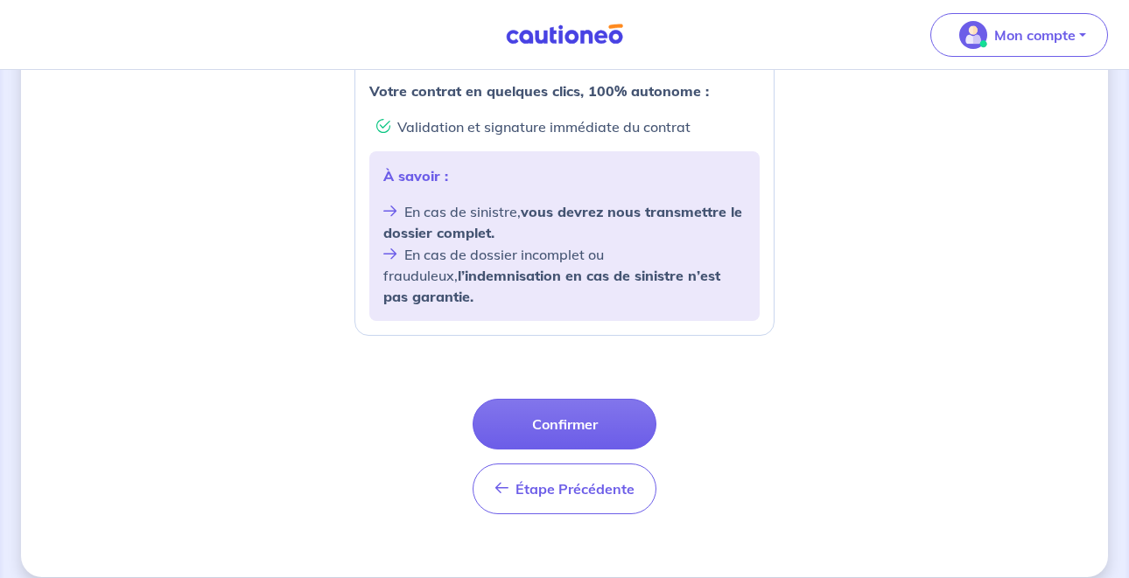
scroll to position [731, 0]
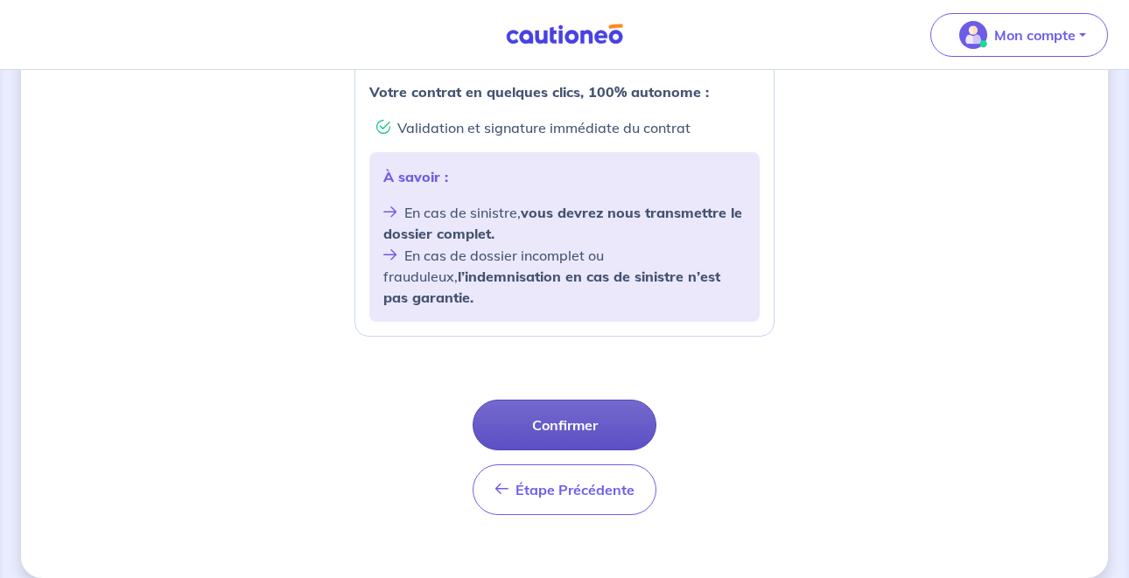
click at [516, 404] on button "Confirmer" at bounding box center [565, 425] width 184 height 51
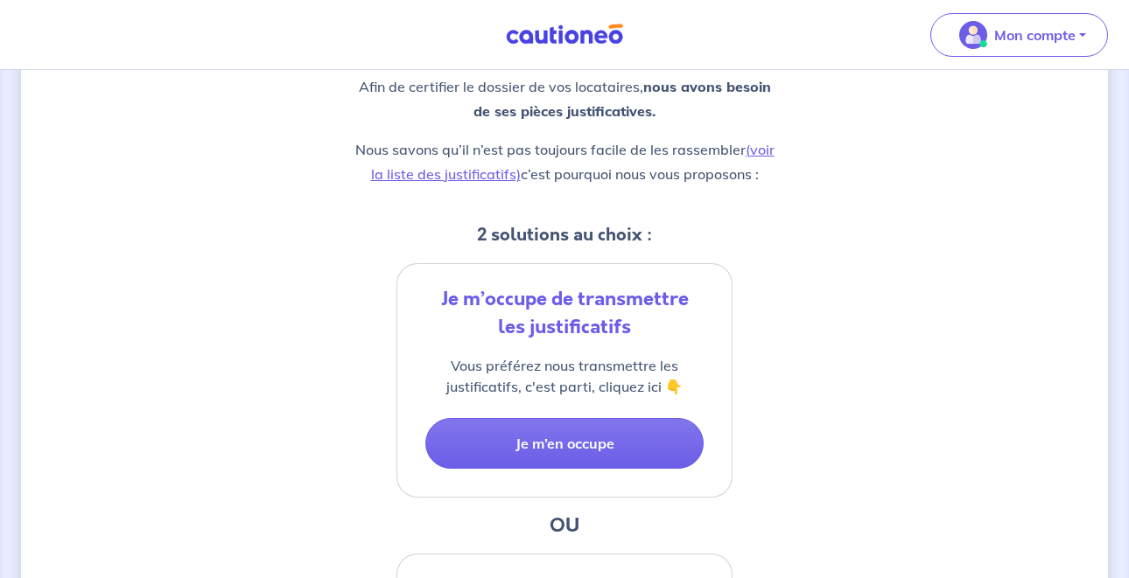
scroll to position [245, 0]
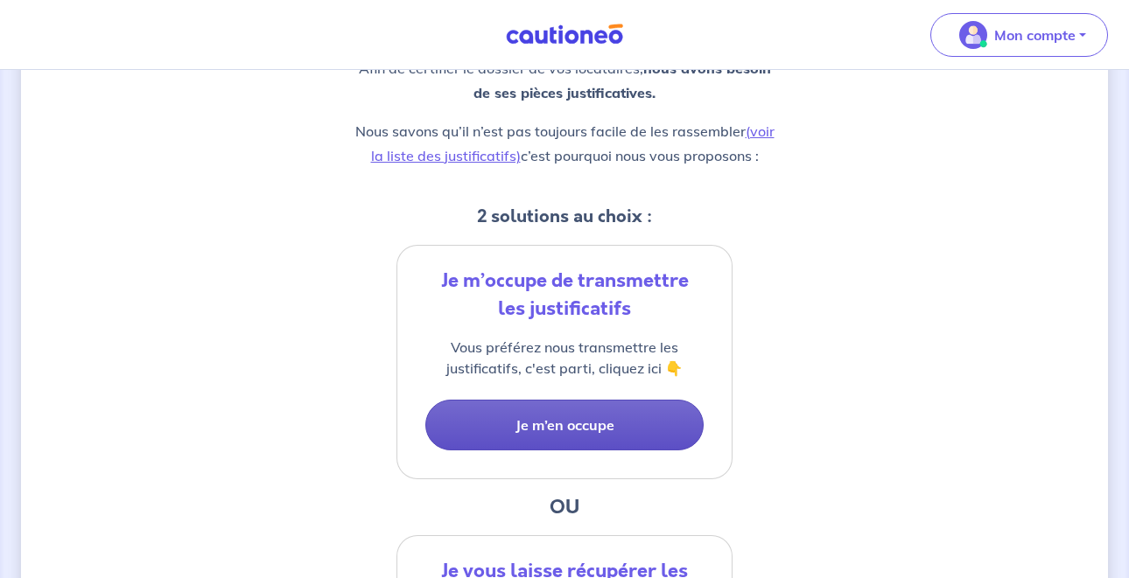
click at [526, 431] on button "Je m’en occupe" at bounding box center [564, 425] width 278 height 51
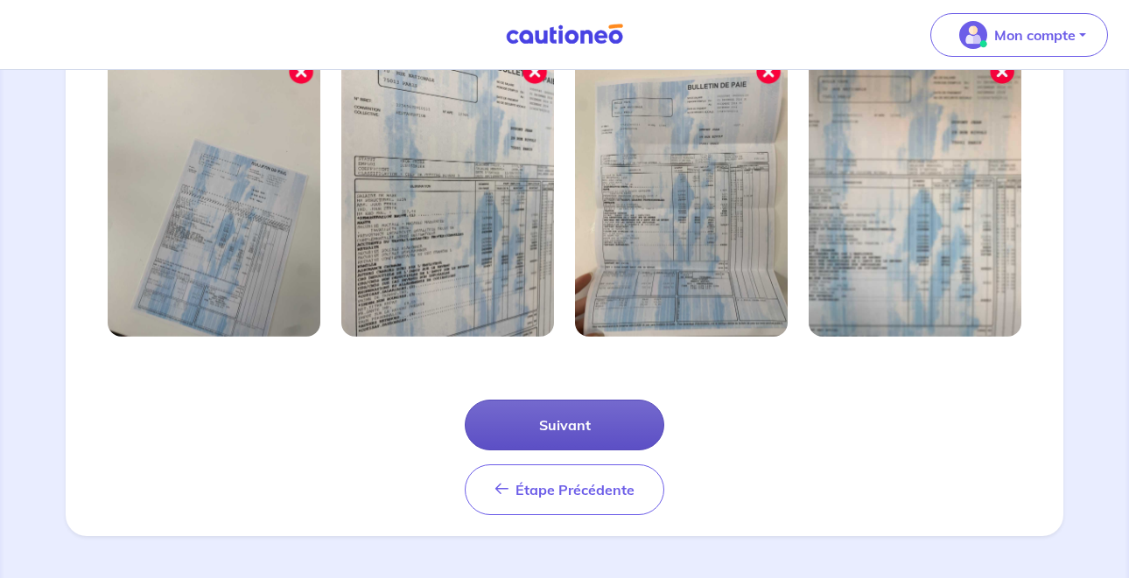
click at [525, 427] on button "Suivant" at bounding box center [565, 425] width 200 height 51
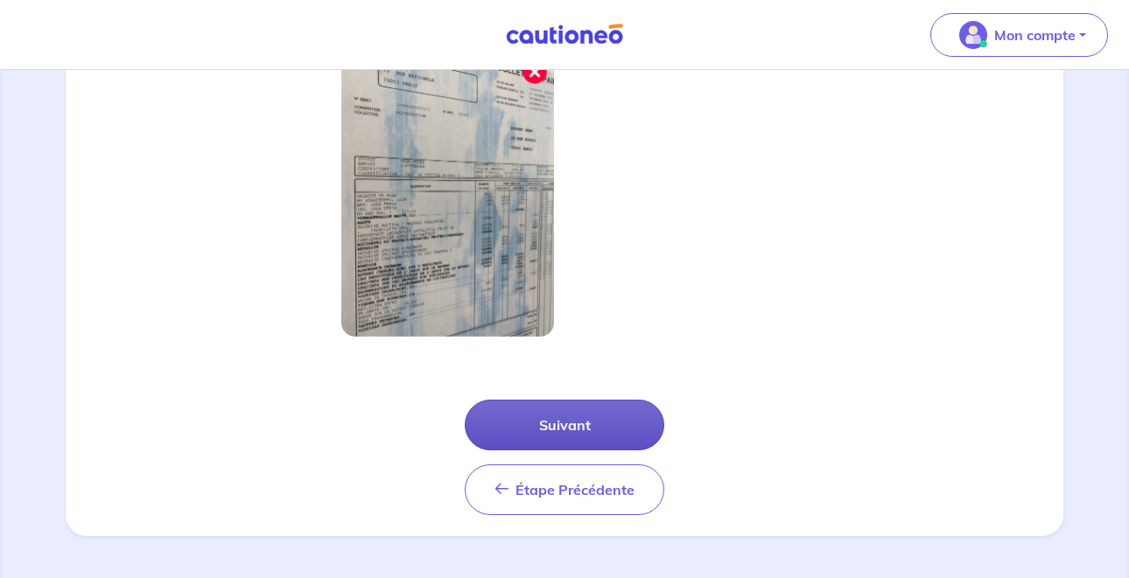
scroll to position [538, 0]
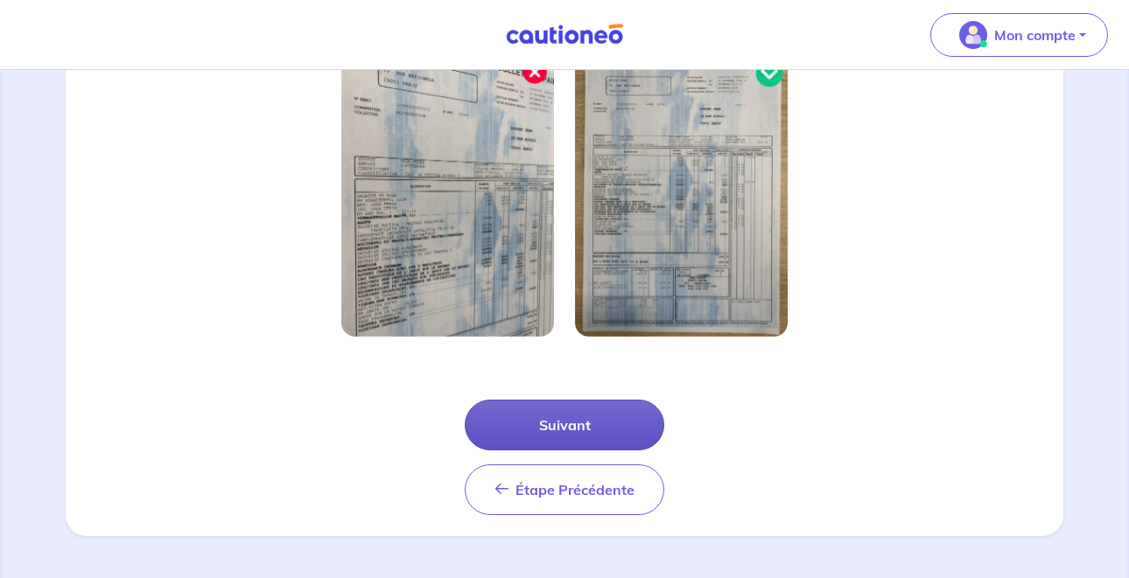
click at [529, 424] on button "Suivant" at bounding box center [565, 425] width 200 height 51
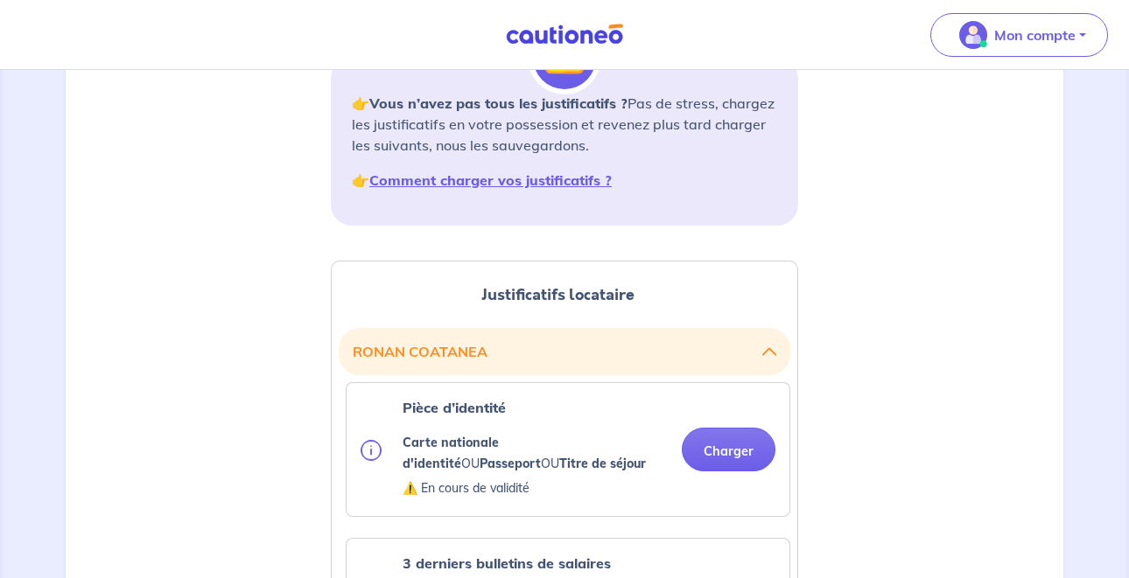
scroll to position [284, 0]
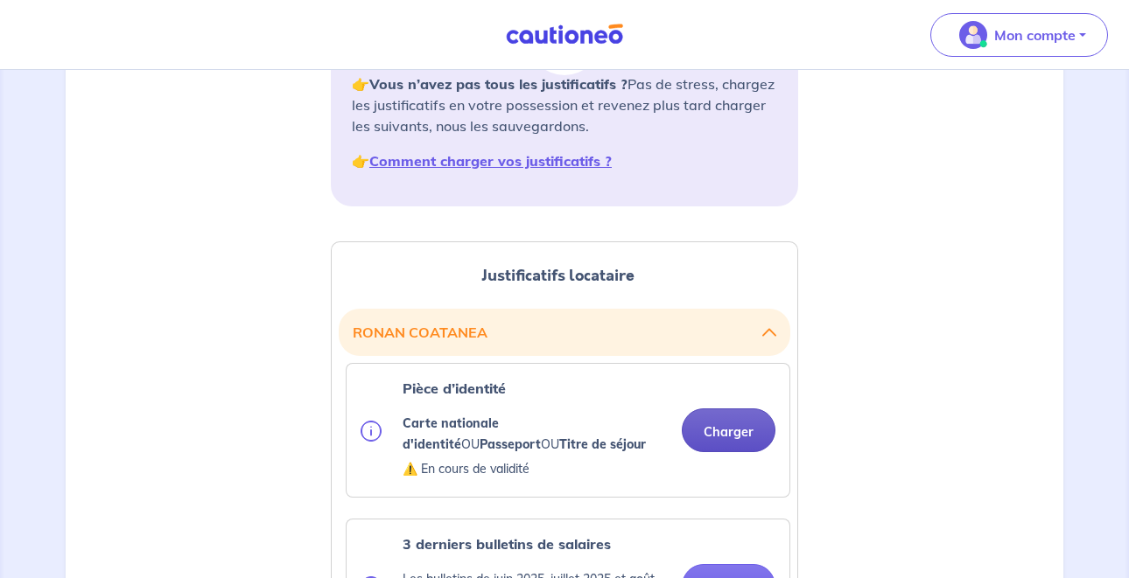
click at [708, 431] on button "Charger" at bounding box center [729, 431] width 94 height 44
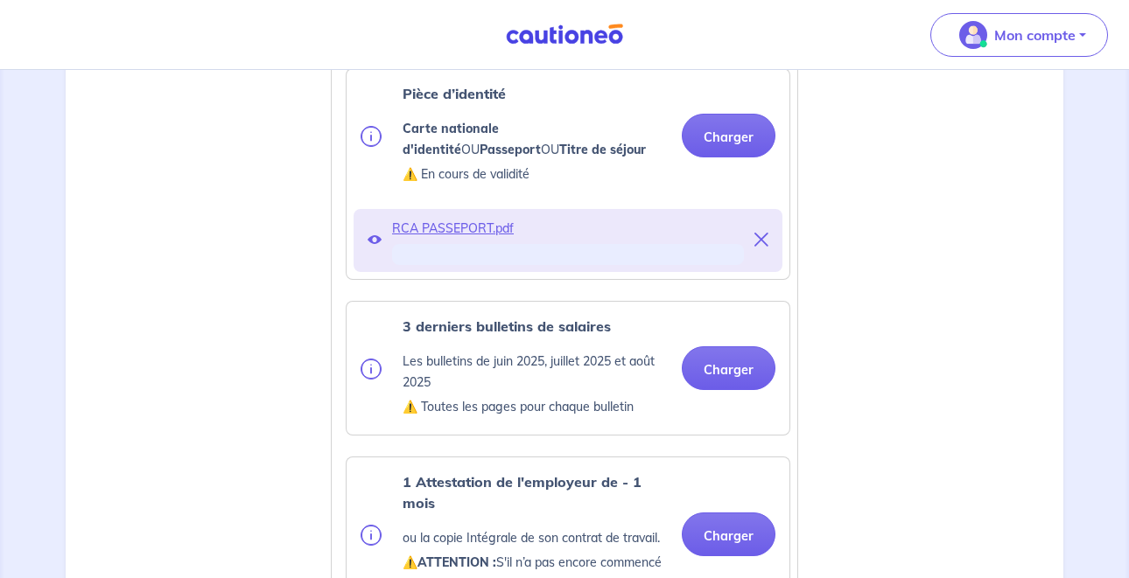
scroll to position [590, 0]
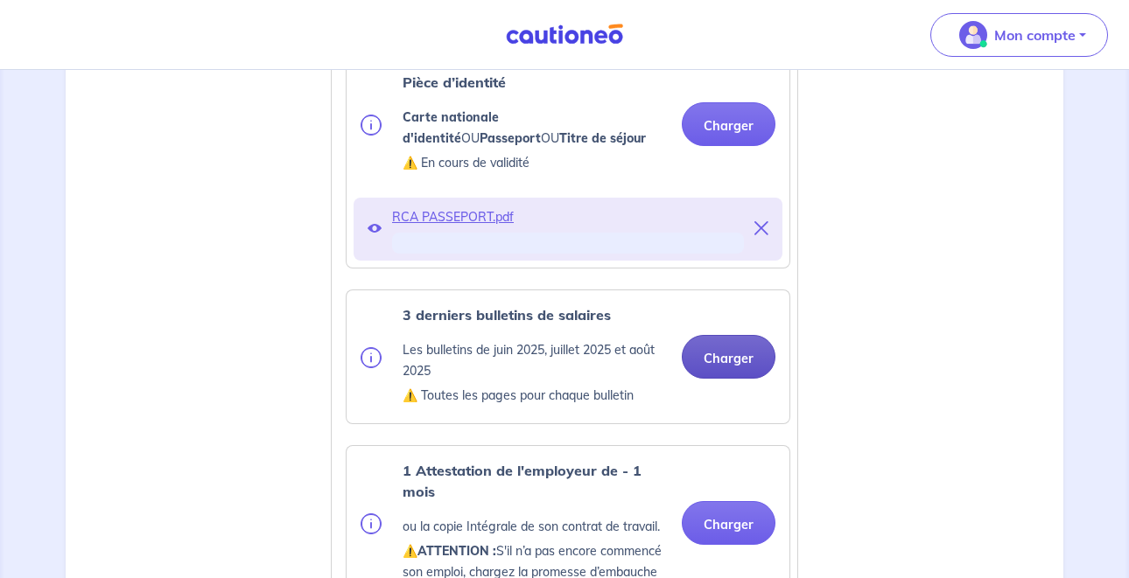
click at [733, 357] on button "Charger" at bounding box center [729, 357] width 94 height 44
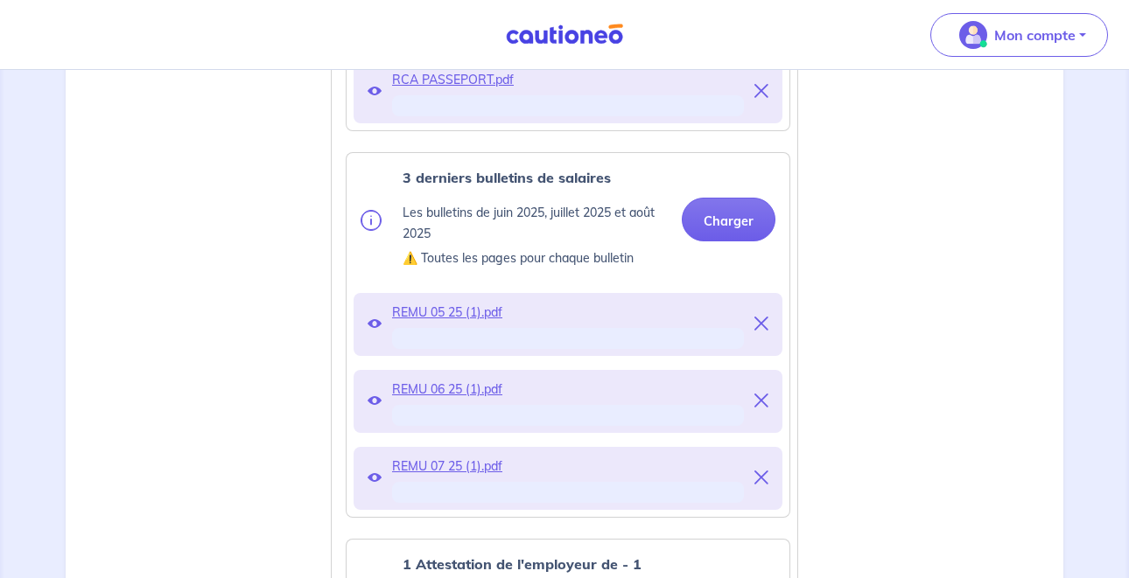
scroll to position [1108, 0]
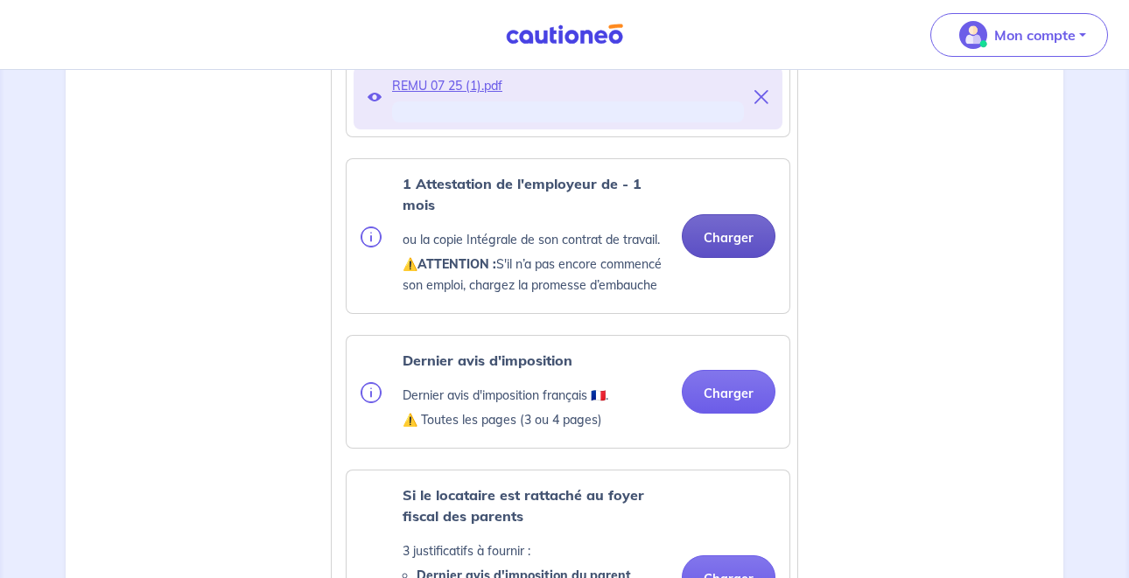
click at [739, 236] on button "Charger" at bounding box center [729, 236] width 94 height 44
click at [742, 392] on button "Charger" at bounding box center [729, 392] width 94 height 44
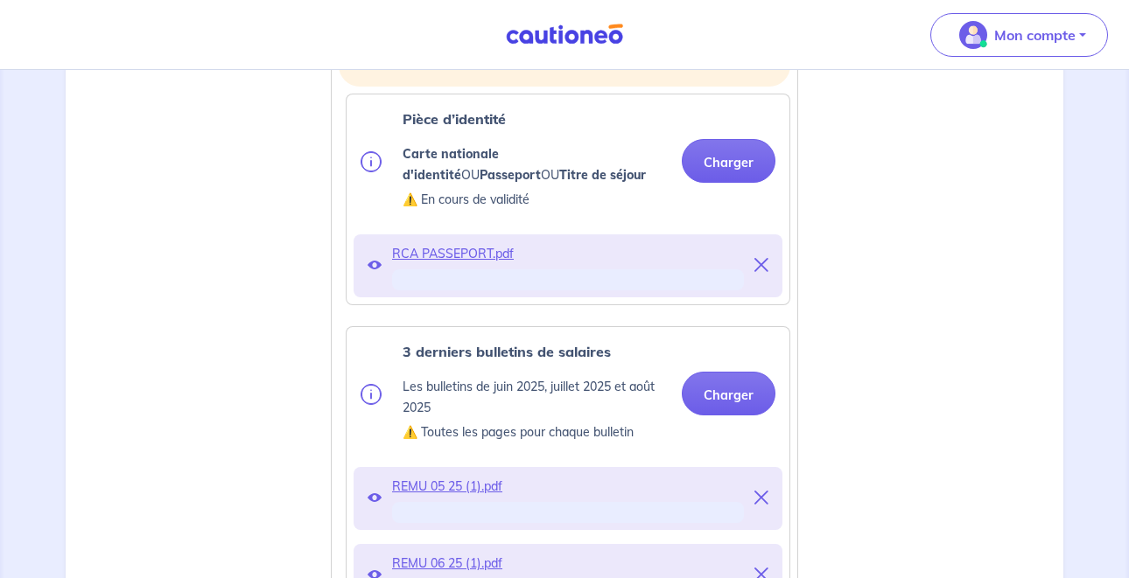
scroll to position [555, 0]
click at [465, 250] on span "RCA PASSEPORT.pdf" at bounding box center [568, 252] width 352 height 25
click at [376, 263] on icon at bounding box center [375, 263] width 14 height 14
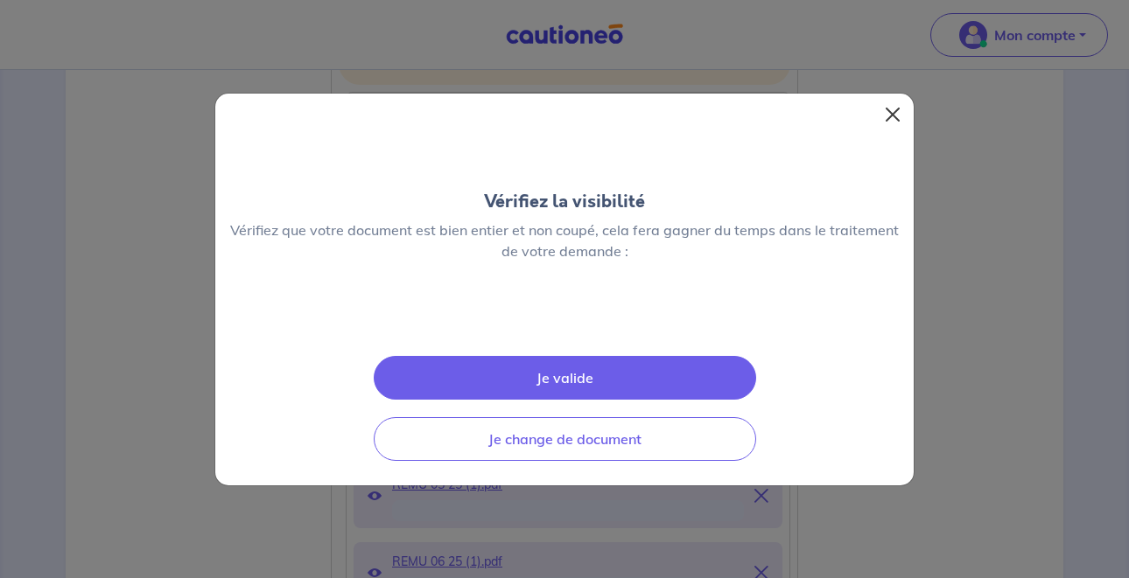
click at [898, 116] on button "Close" at bounding box center [893, 115] width 28 height 28
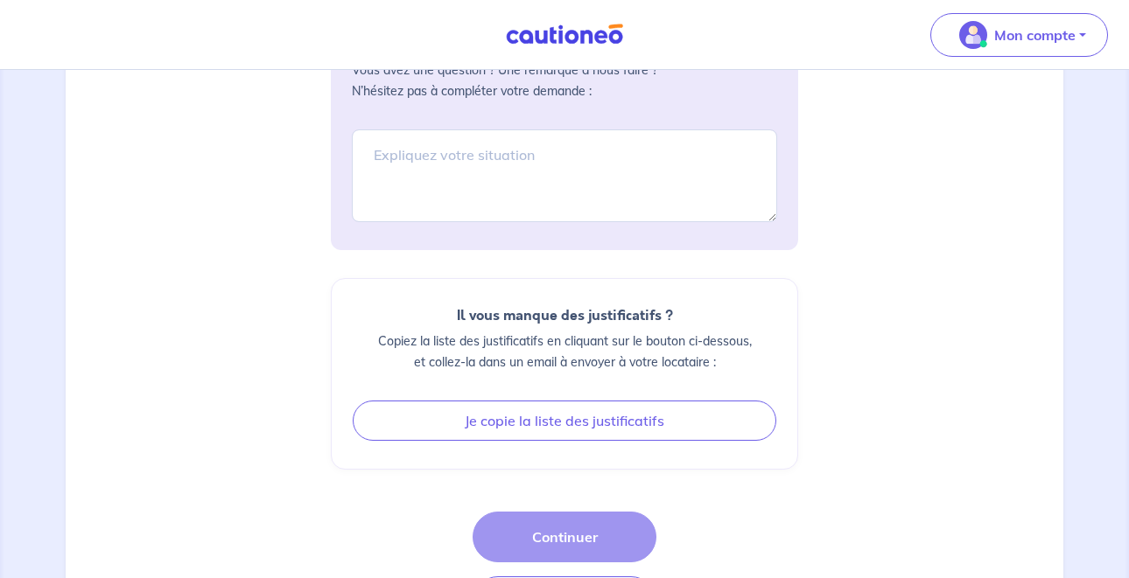
scroll to position [2352, 0]
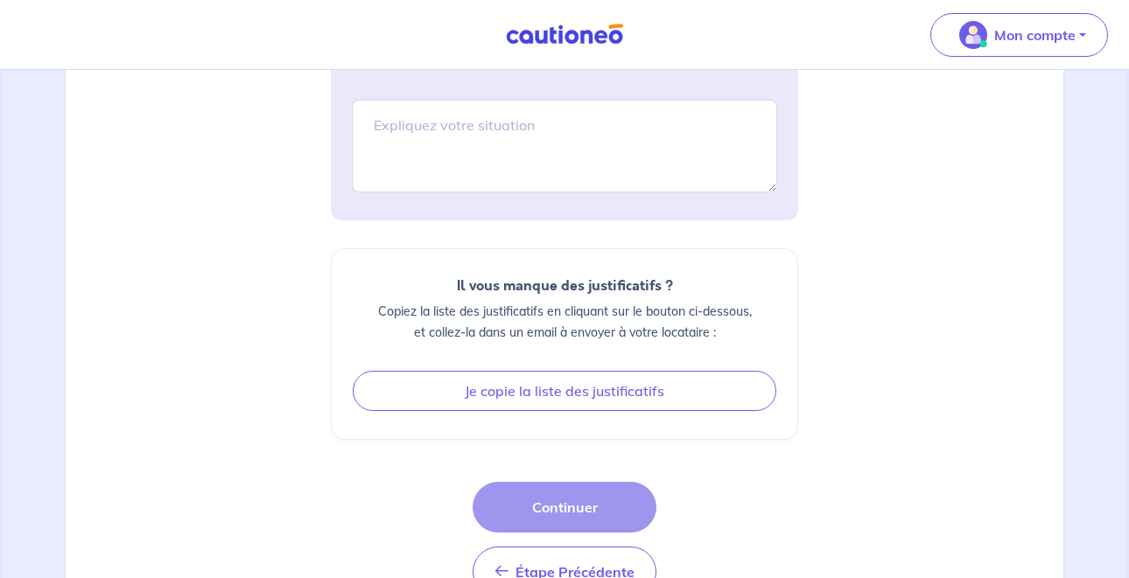
click at [562, 505] on div "Étape Précédente Étape Précédente Continuer" at bounding box center [565, 540] width 184 height 116
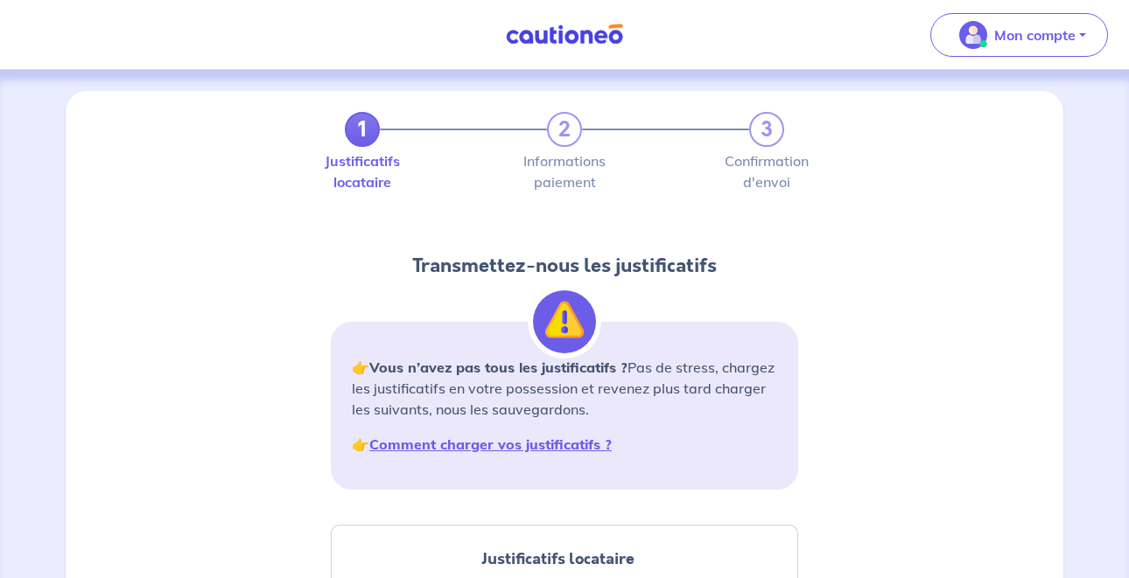
scroll to position [0, 0]
click at [559, 311] on img at bounding box center [564, 322] width 63 height 63
click at [508, 445] on strong "Comment charger vos justificatifs ?" at bounding box center [490, 445] width 242 height 18
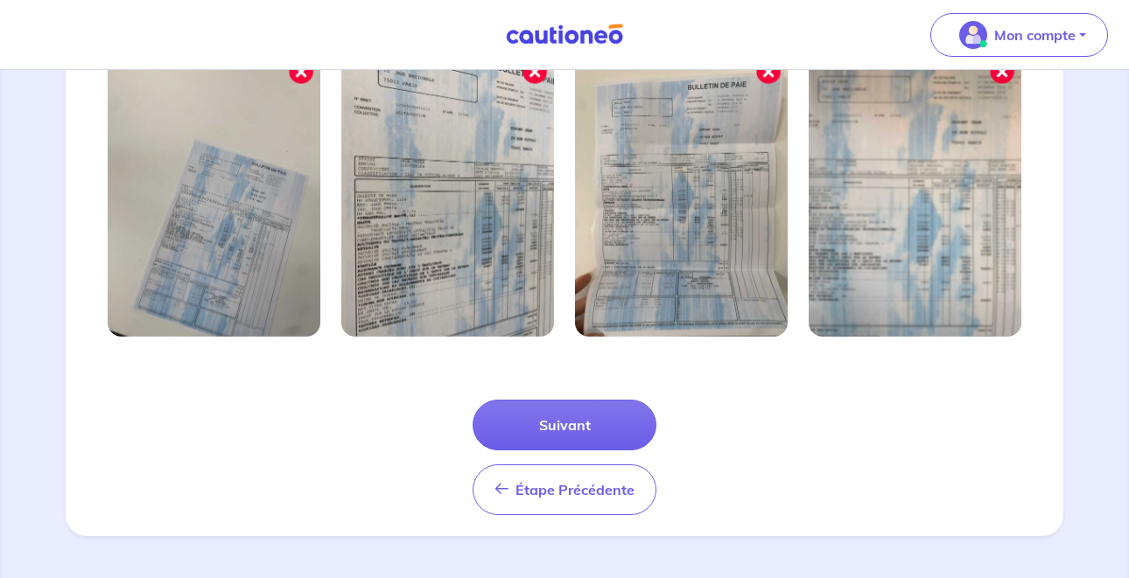
scroll to position [622, 0]
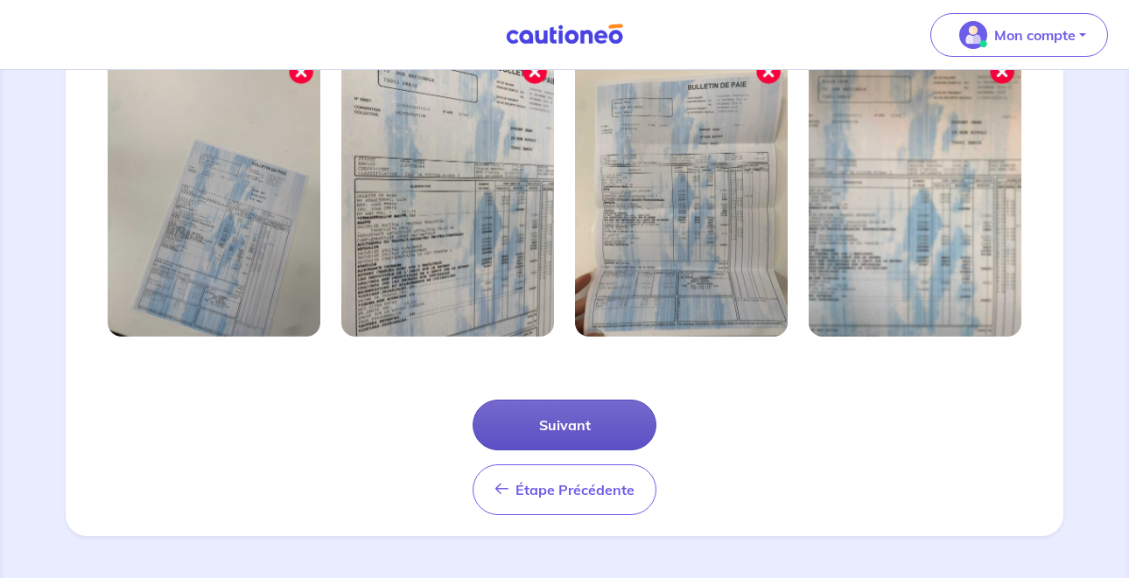
click at [607, 423] on button "Suivant" at bounding box center [565, 425] width 184 height 51
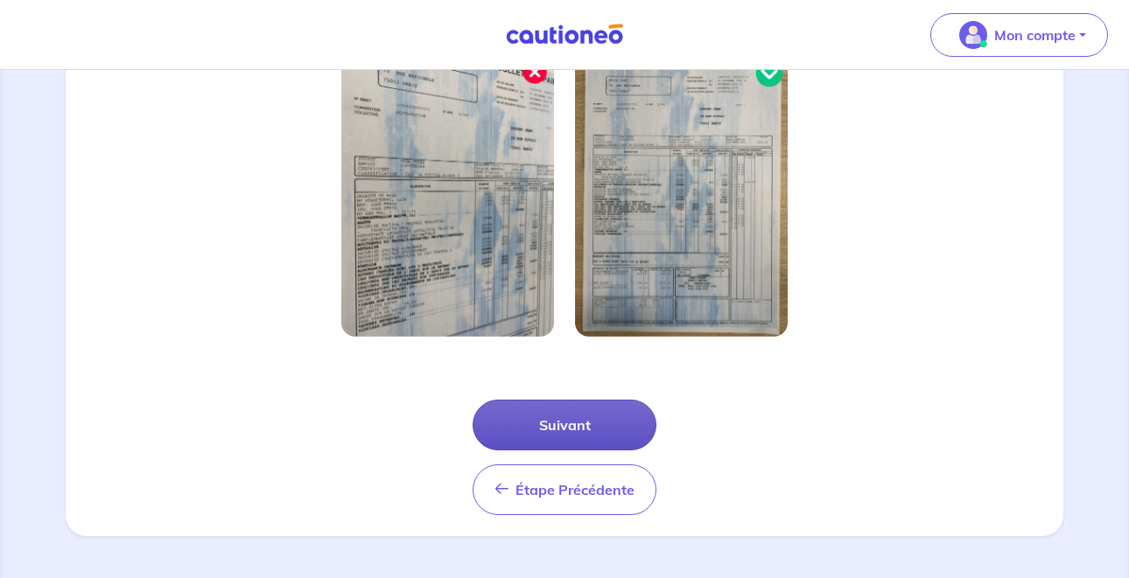
scroll to position [538, 0]
click at [588, 445] on button "Suivant" at bounding box center [565, 425] width 184 height 51
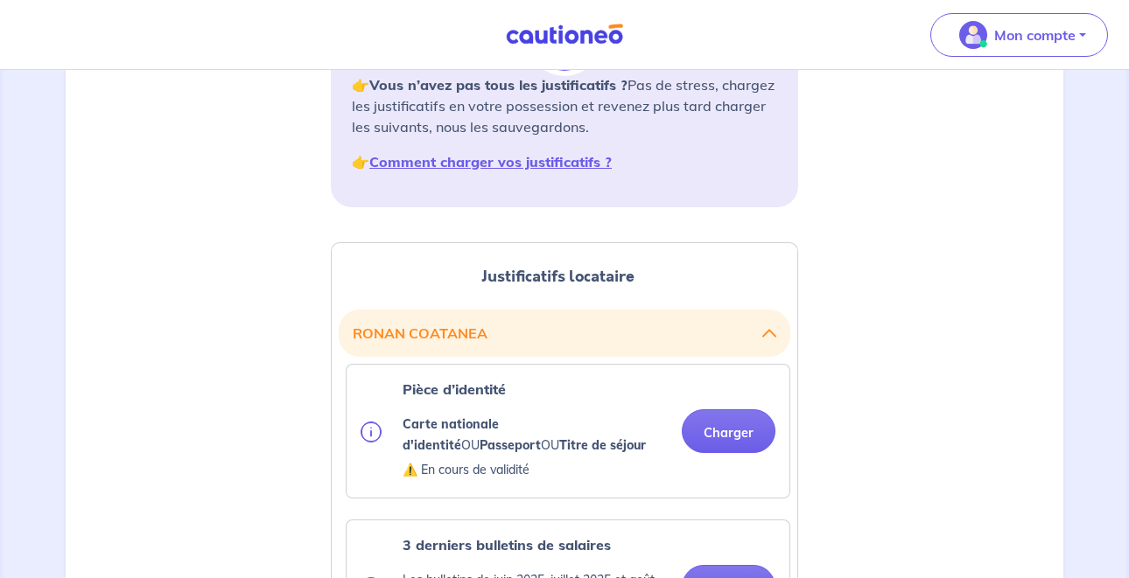
scroll to position [359, 0]
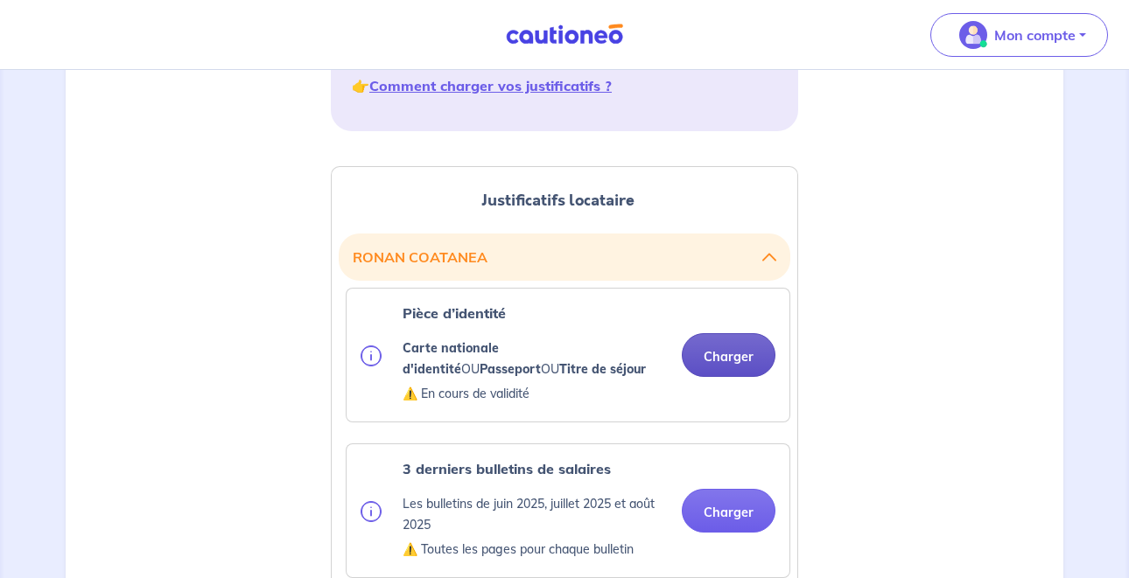
click at [706, 366] on button "Charger" at bounding box center [729, 355] width 94 height 44
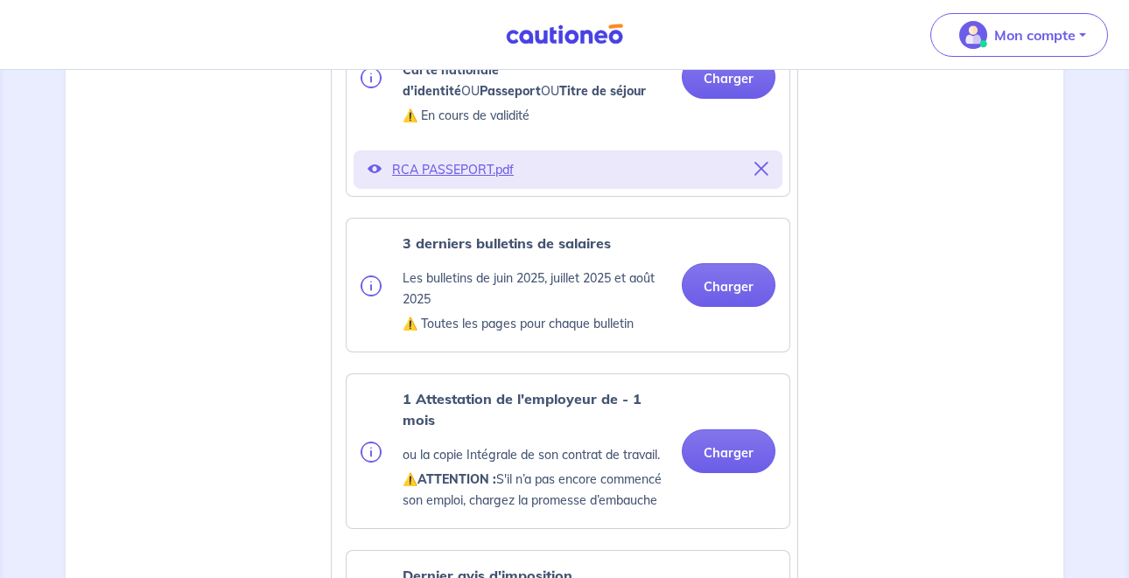
scroll to position [662, 0]
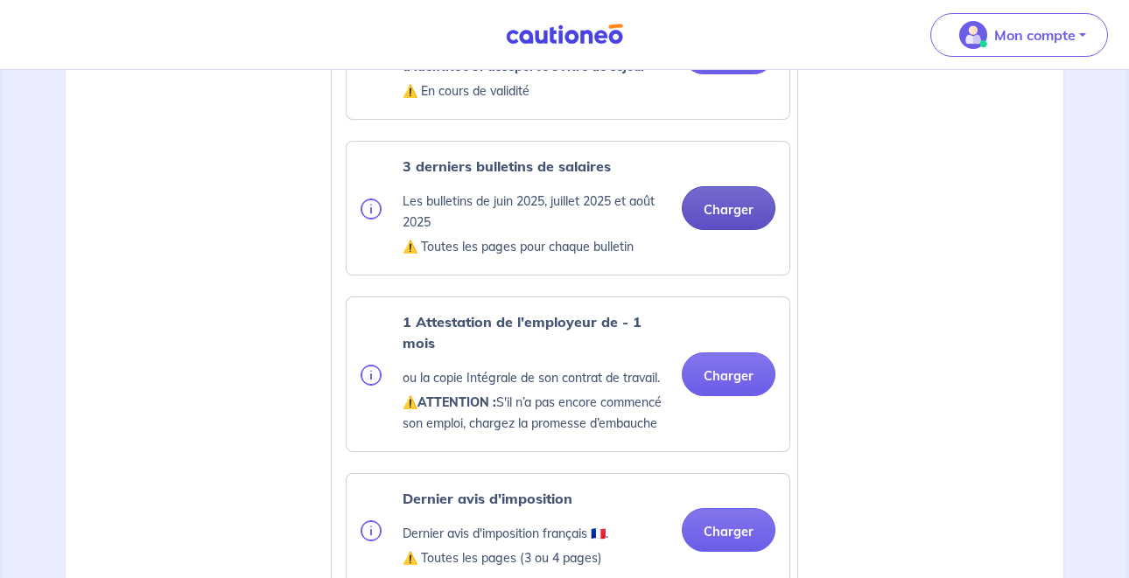
click at [746, 215] on button "Charger" at bounding box center [729, 208] width 94 height 44
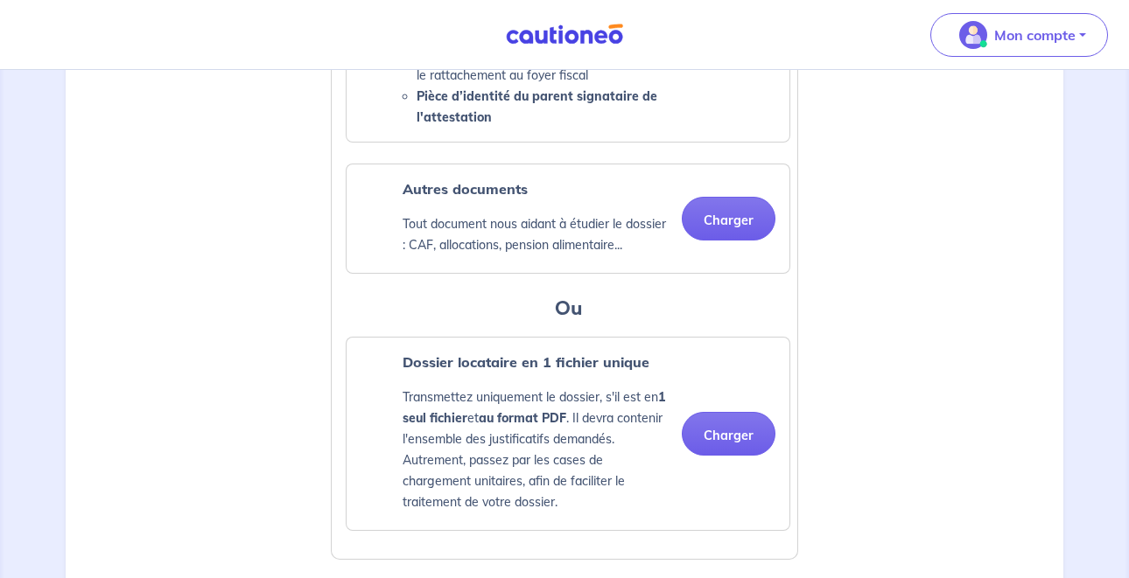
scroll to position [1602, 0]
